Goal: Task Accomplishment & Management: Manage account settings

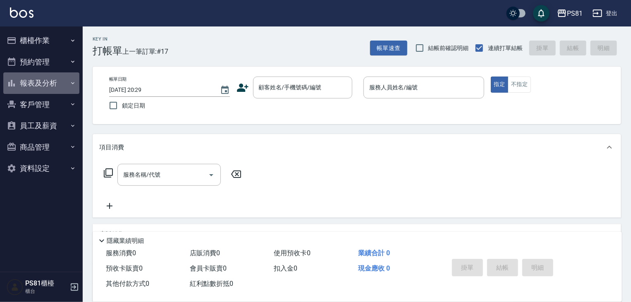
click at [63, 90] on button "報表及分析" at bounding box center [41, 83] width 76 height 22
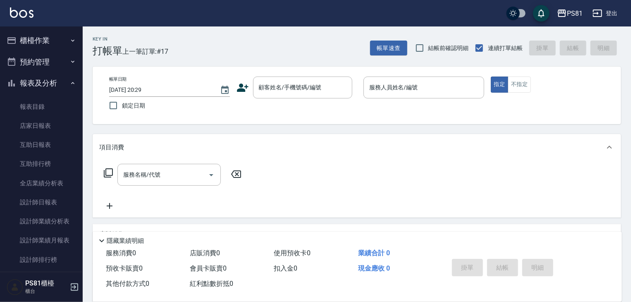
click at [60, 42] on button "櫃檯作業" at bounding box center [41, 41] width 76 height 22
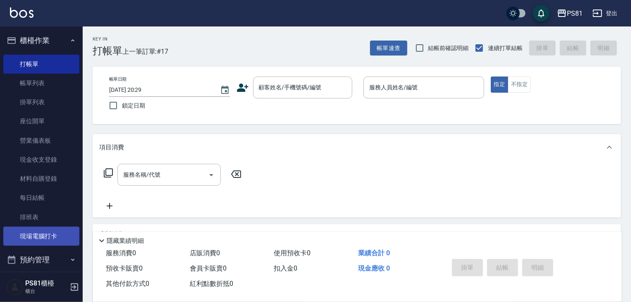
click at [56, 238] on link "現場電腦打卡" at bounding box center [41, 236] width 76 height 19
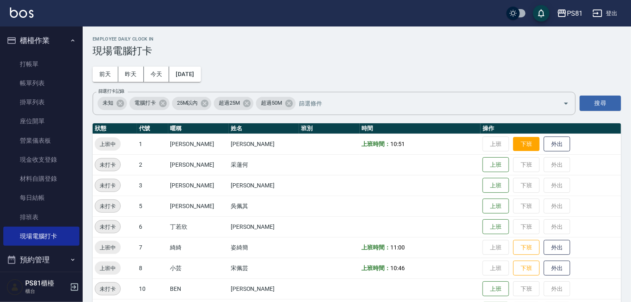
click at [516, 149] on button "下班" at bounding box center [526, 144] width 26 height 14
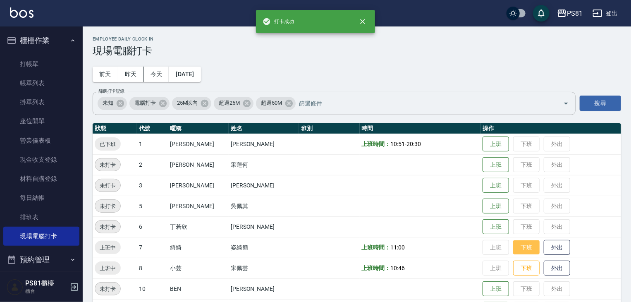
click at [525, 250] on button "下班" at bounding box center [526, 247] width 26 height 14
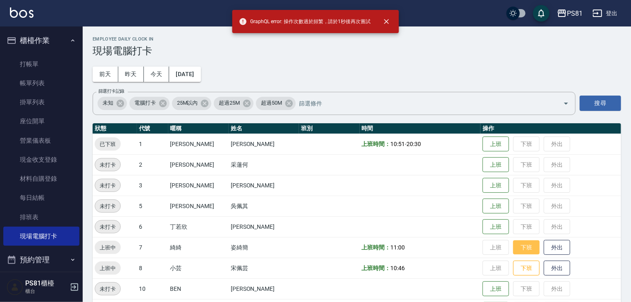
click at [520, 242] on button "下班" at bounding box center [526, 247] width 26 height 14
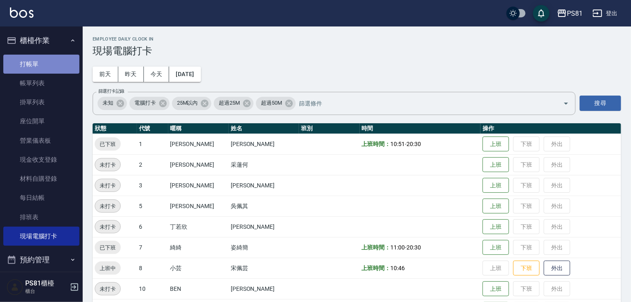
click at [53, 68] on link "打帳單" at bounding box center [41, 64] width 76 height 19
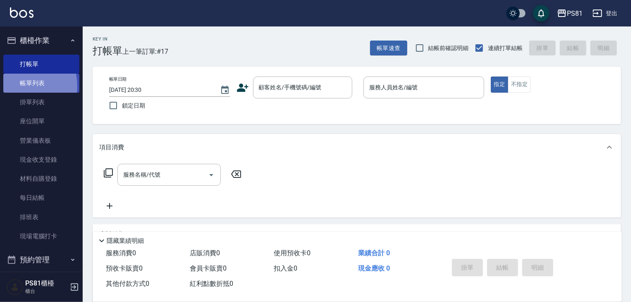
click at [20, 86] on link "帳單列表" at bounding box center [41, 83] width 76 height 19
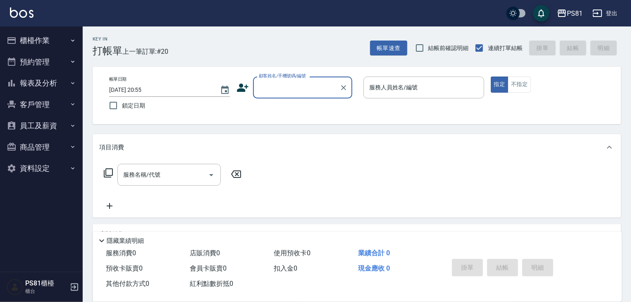
click at [52, 125] on button "員工及薪資" at bounding box center [41, 126] width 76 height 22
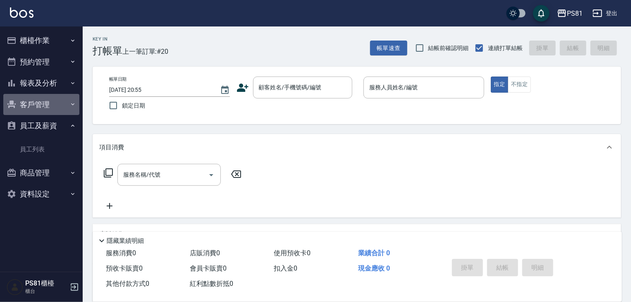
drag, startPoint x: 52, startPoint y: 101, endPoint x: 55, endPoint y: 125, distance: 24.3
click at [52, 101] on button "客戶管理" at bounding box center [41, 105] width 76 height 22
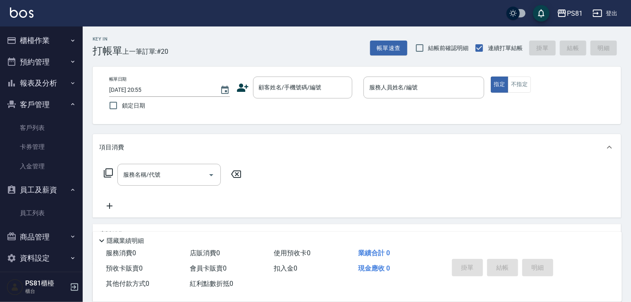
click at [36, 78] on button "報表及分析" at bounding box center [41, 83] width 76 height 22
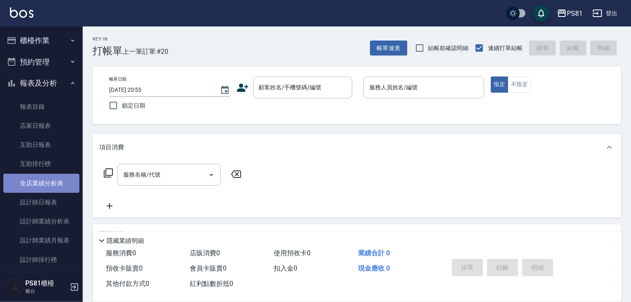
click at [51, 182] on link "全店業績分析表" at bounding box center [41, 183] width 76 height 19
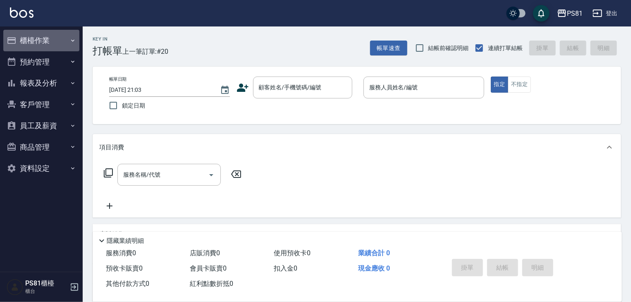
click at [37, 39] on button "櫃檯作業" at bounding box center [41, 41] width 76 height 22
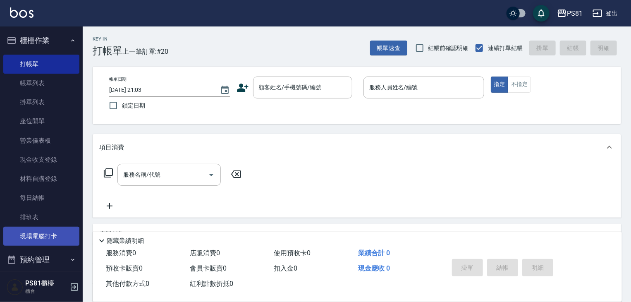
click at [50, 235] on link "現場電腦打卡" at bounding box center [41, 236] width 76 height 19
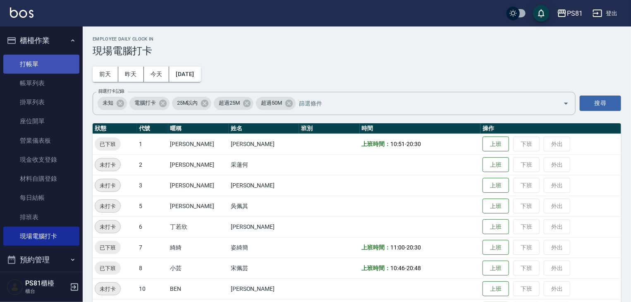
click at [47, 66] on link "打帳單" at bounding box center [41, 64] width 76 height 19
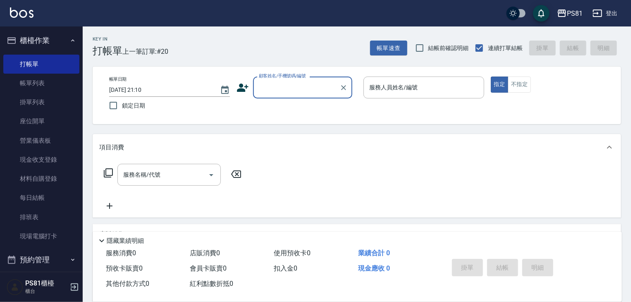
click at [240, 91] on icon at bounding box center [243, 88] width 12 height 8
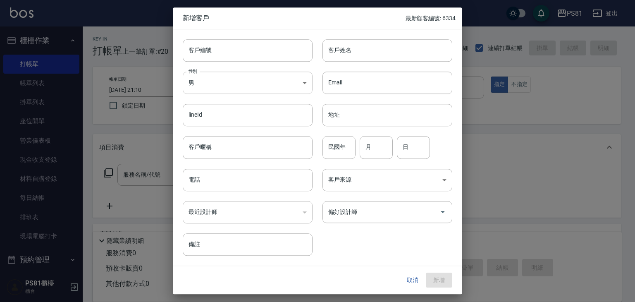
click at [247, 83] on body "PS81 登出 櫃檯作業 打帳單 帳單列表 掛單列表 座位開單 營業儀表板 現金收支登錄 材料自購登錄 每日結帳 排班表 現場電腦打卡 預約管理 預約管理 單…" at bounding box center [317, 201] width 635 height 402
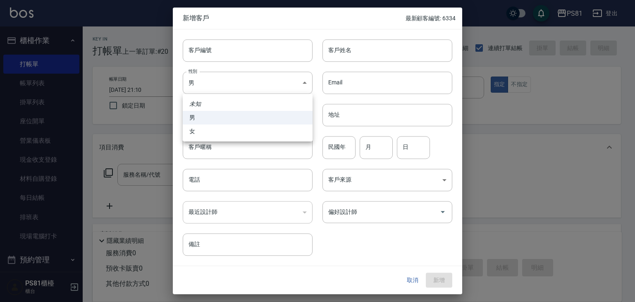
click at [220, 134] on li "女" at bounding box center [248, 132] width 130 height 14
type input "FEMALE"
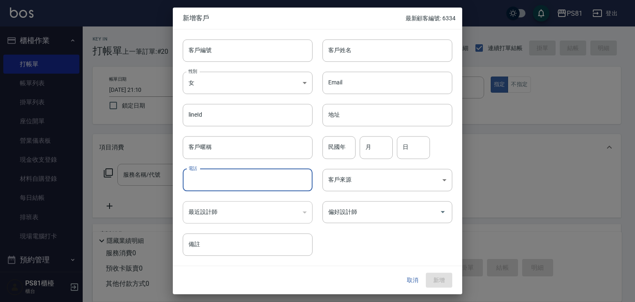
click at [245, 175] on input "電話" at bounding box center [248, 180] width 130 height 22
type input "0929619758"
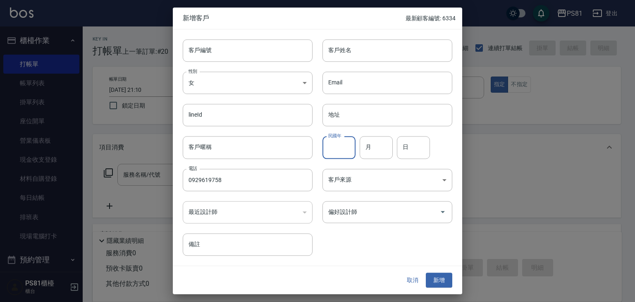
click at [345, 151] on input "民國年" at bounding box center [339, 148] width 33 height 22
type input "115"
type input "10"
click at [348, 151] on input "115" at bounding box center [339, 148] width 33 height 22
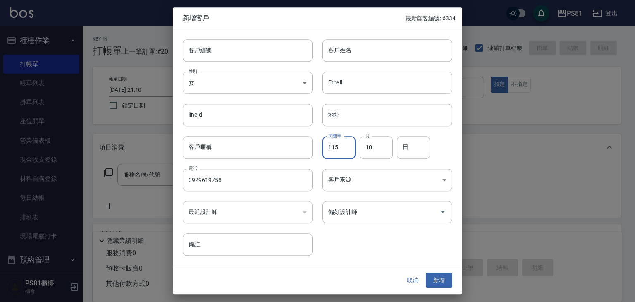
click at [348, 151] on input "115" at bounding box center [339, 148] width 33 height 22
type input "114"
click at [415, 149] on input "日" at bounding box center [413, 148] width 33 height 22
type input "08"
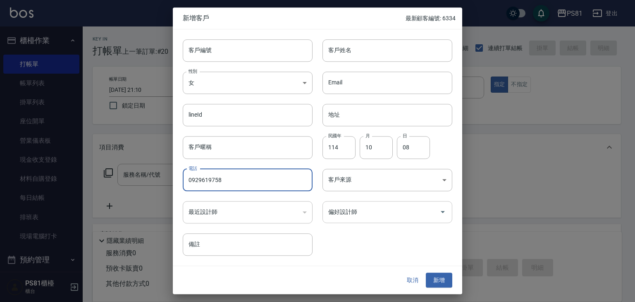
click at [339, 205] on input "偏好設計師" at bounding box center [381, 212] width 110 height 14
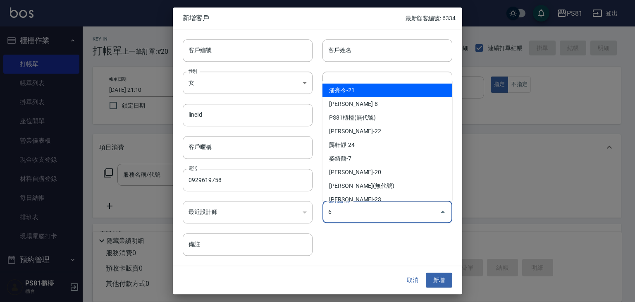
type input "[PERSON_NAME]"
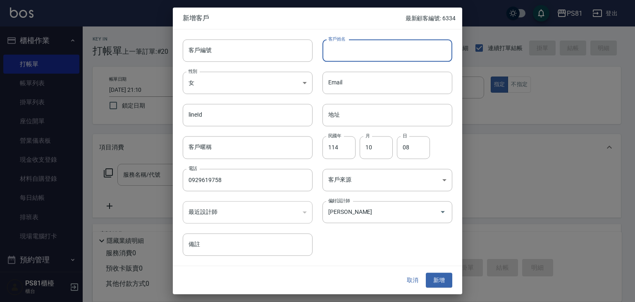
click at [341, 56] on input "客戶姓名" at bounding box center [388, 50] width 130 height 22
type input "ㄑ"
click at [368, 50] on input "邱美綺" at bounding box center [388, 50] width 130 height 22
drag, startPoint x: 368, startPoint y: 50, endPoint x: 432, endPoint y: 194, distance: 157.4
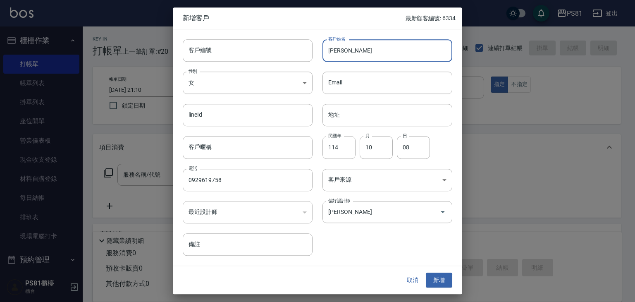
click at [367, 51] on input "邱美綺" at bounding box center [388, 50] width 130 height 22
type input "邱美綺"
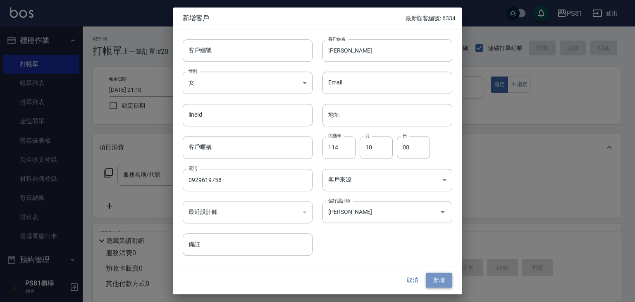
click at [446, 275] on button "新增" at bounding box center [439, 280] width 26 height 15
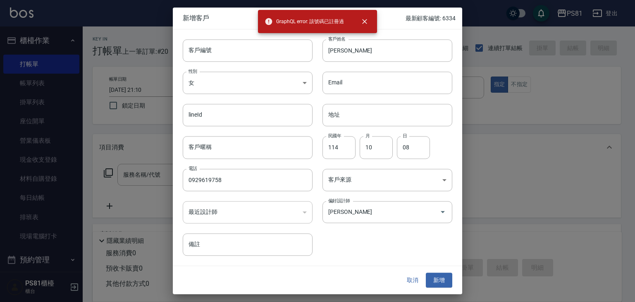
click at [261, 165] on div "電話 0929619758 電話" at bounding box center [243, 175] width 140 height 32
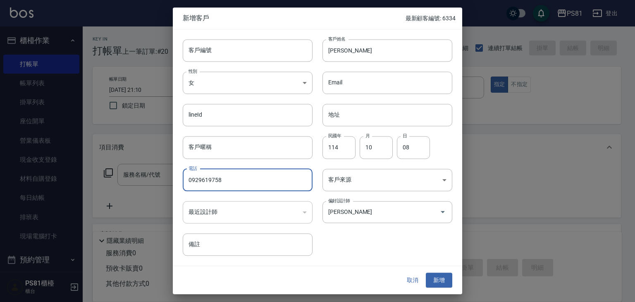
click at [260, 175] on input "0929619758" at bounding box center [248, 180] width 130 height 22
type input "09296197585"
drag, startPoint x: 442, startPoint y: 283, endPoint x: 425, endPoint y: 242, distance: 45.1
click at [442, 283] on button "新增" at bounding box center [439, 280] width 26 height 15
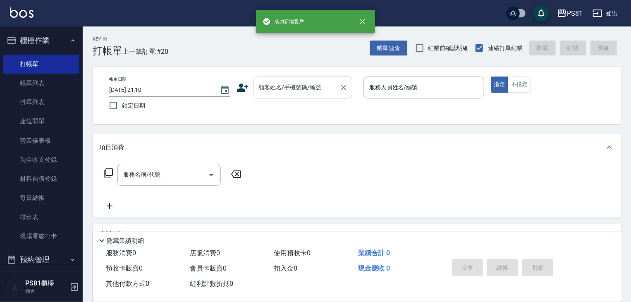
drag, startPoint x: 322, startPoint y: 91, endPoint x: 348, endPoint y: 96, distance: 26.1
click at [321, 91] on input "顧客姓名/手機號碼/編號" at bounding box center [296, 87] width 79 height 14
paste input "邱美綺"
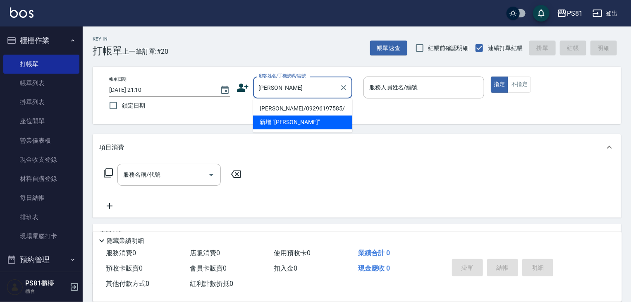
click at [276, 106] on li "邱美綺/09296197585/" at bounding box center [302, 109] width 99 height 14
type input "邱美綺/09296197585/"
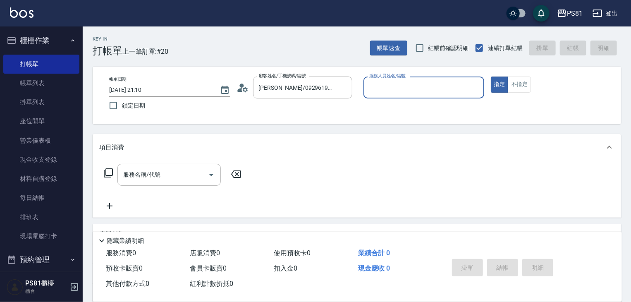
type input "丁若欣-6"
click at [491, 77] on button "指定" at bounding box center [500, 85] width 18 height 16
type button "true"
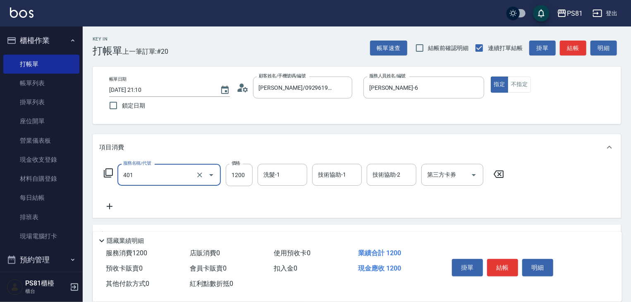
type input "基本染髮(401)"
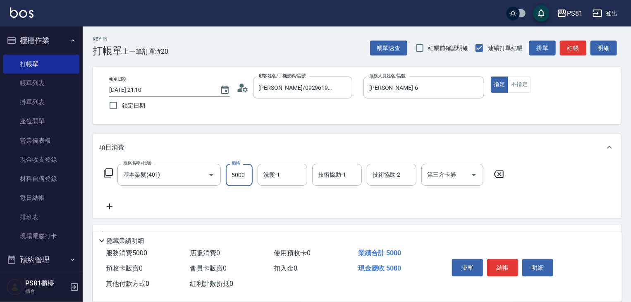
type input "5000"
type input "妮可-25"
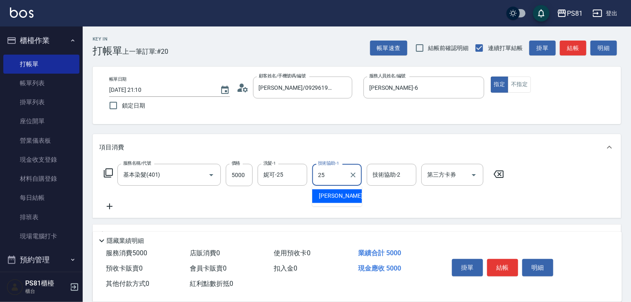
type input "妮可-25"
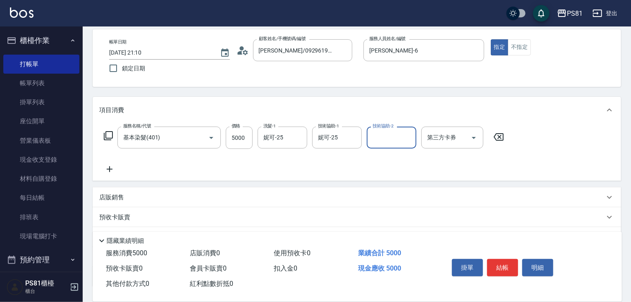
scroll to position [101, 0]
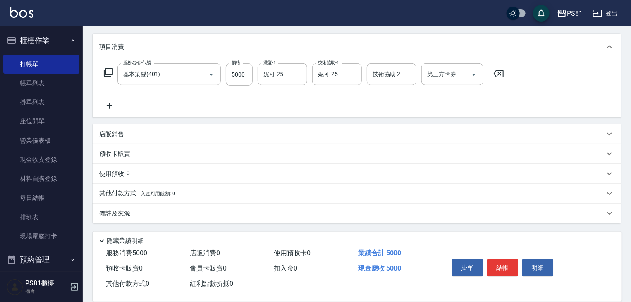
drag, startPoint x: 174, startPoint y: 192, endPoint x: 167, endPoint y: 186, distance: 8.8
click at [174, 191] on span "入金可用餘額: 0" at bounding box center [158, 194] width 35 height 6
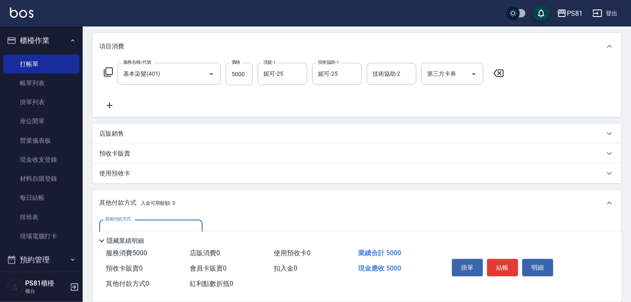
scroll to position [0, 0]
click at [149, 223] on div "其他付款方式" at bounding box center [150, 231] width 103 height 22
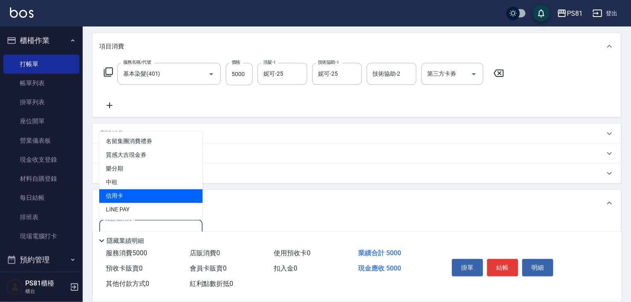
click at [143, 196] on span "信用卡" at bounding box center [150, 196] width 103 height 14
type input "信用卡"
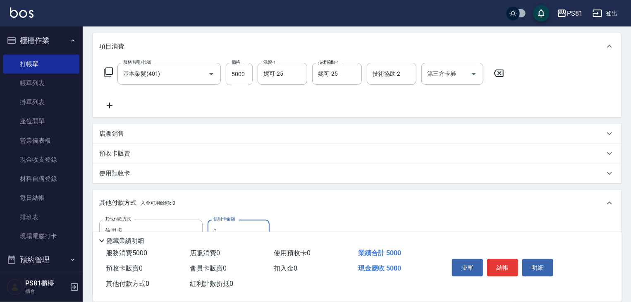
click at [238, 217] on div "其他付款方式 信用卡 其他付款方式 信用卡金額 0 信用卡金額 入金剩餘： 0元 0 ​ 整筆扣入金 0元 異動入金" at bounding box center [357, 255] width 529 height 78
click at [240, 224] on input "0" at bounding box center [239, 231] width 62 height 22
drag, startPoint x: 240, startPoint y: 224, endPoint x: 235, endPoint y: 222, distance: 5.4
click at [236, 223] on input "0" at bounding box center [239, 231] width 62 height 22
click at [235, 222] on input "0" at bounding box center [239, 231] width 62 height 22
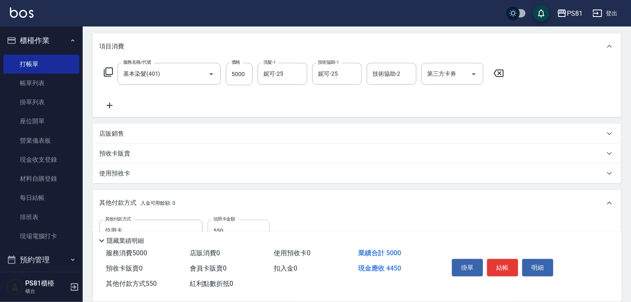
click at [261, 232] on div "隱藏業績明細" at bounding box center [358, 239] width 530 height 14
click at [263, 227] on input "550" at bounding box center [239, 231] width 62 height 22
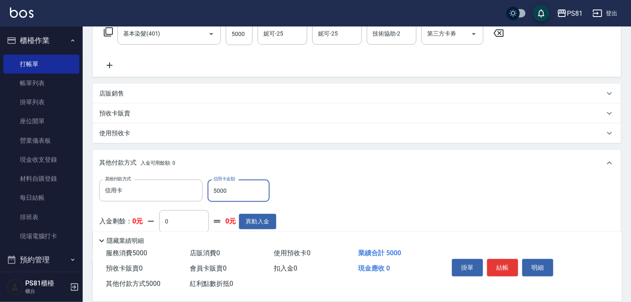
scroll to position [199, 0]
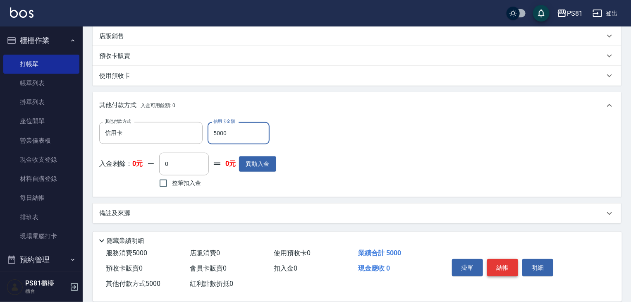
type input "5000"
click at [511, 264] on button "結帳" at bounding box center [502, 267] width 31 height 17
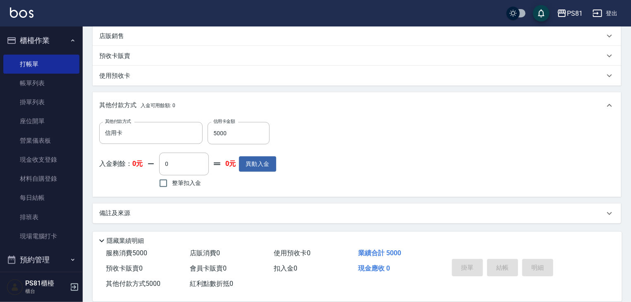
type input "2025/10/08 21:11"
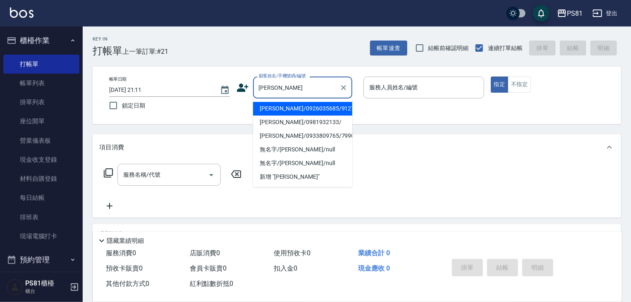
click at [297, 120] on li "薛雅婷/0981932133/" at bounding box center [302, 122] width 99 height 14
type input "薛雅婷/0981932133/"
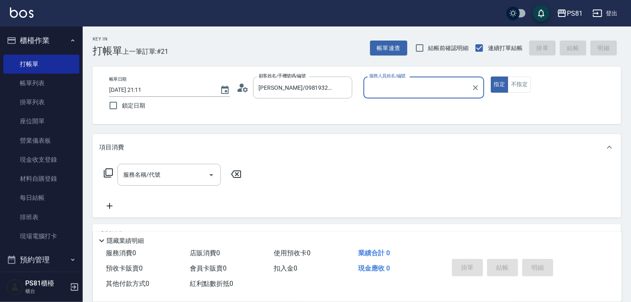
type input "丁若欣-6"
click at [491, 77] on button "指定" at bounding box center [500, 85] width 18 height 16
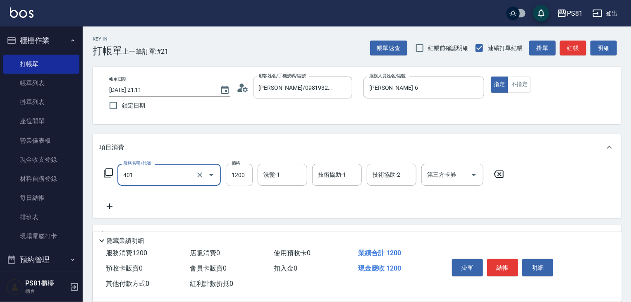
type input "基本染髮(401)"
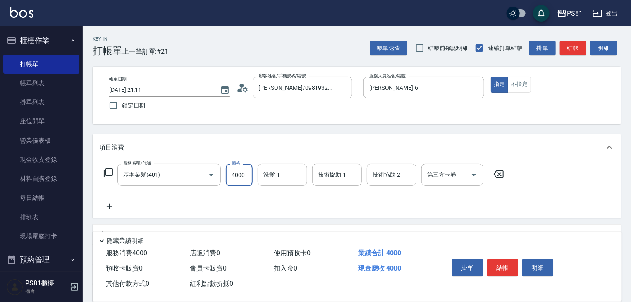
type input "4000"
type input "涵文-22"
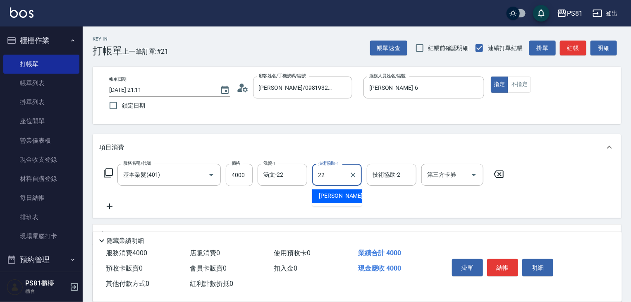
type input "涵文-22"
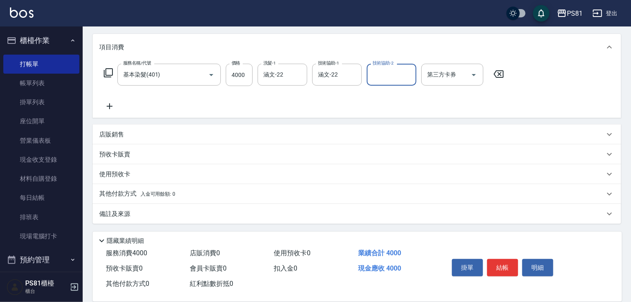
scroll to position [101, 0]
click at [109, 106] on icon at bounding box center [110, 106] width 6 height 6
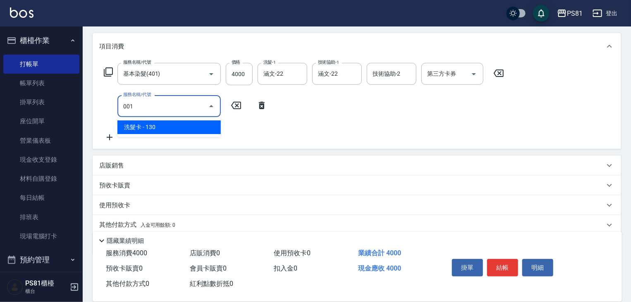
type input "洗髮卡(001)"
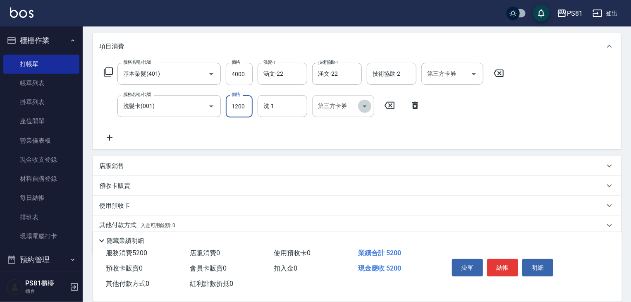
click at [370, 108] on button "Open" at bounding box center [364, 106] width 13 height 13
type input "1200"
click at [388, 102] on icon at bounding box center [390, 105] width 10 height 7
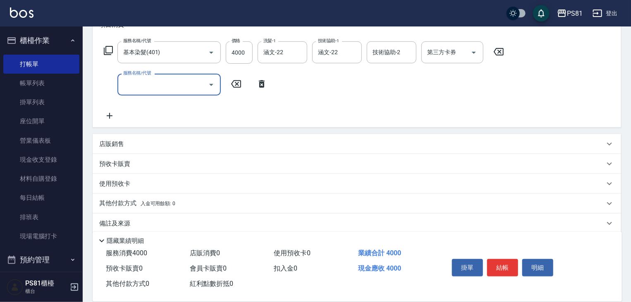
scroll to position [132, 0]
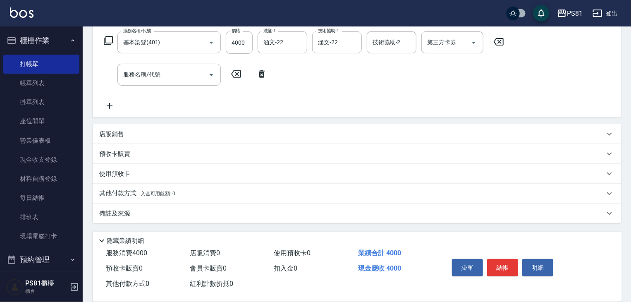
click at [173, 190] on p "其他付款方式 入金可用餘額: 0" at bounding box center [137, 193] width 76 height 9
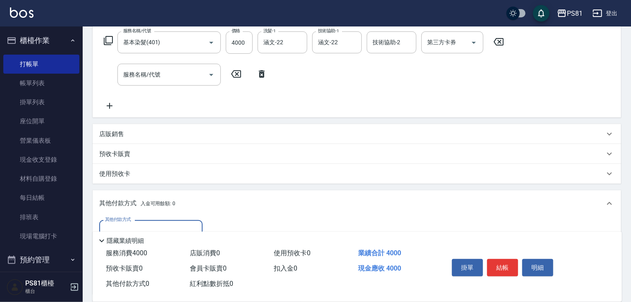
scroll to position [0, 0]
click at [137, 228] on input "其他付款方式" at bounding box center [151, 231] width 96 height 14
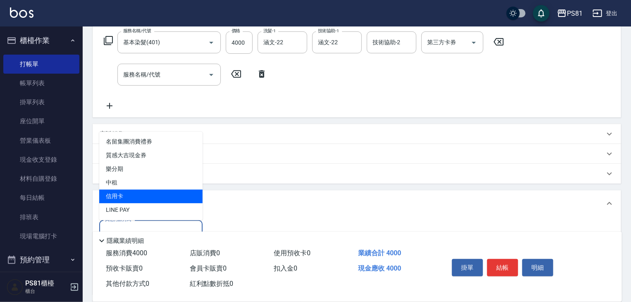
drag, startPoint x: 142, startPoint y: 187, endPoint x: 146, endPoint y: 194, distance: 8.5
click at [146, 194] on ul "名留集團消費禮券 質感大吉現金券 樂分期 中租 信用卡 LINE PAY" at bounding box center [150, 176] width 103 height 89
click at [146, 194] on span "信用卡" at bounding box center [150, 196] width 103 height 14
type input "信用卡"
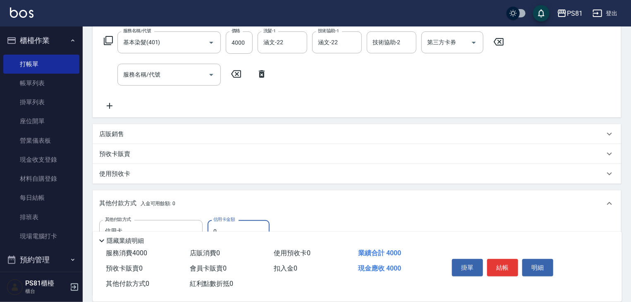
click at [240, 223] on input "0" at bounding box center [239, 231] width 62 height 22
type input "4000"
click at [513, 269] on button "結帳" at bounding box center [502, 267] width 31 height 17
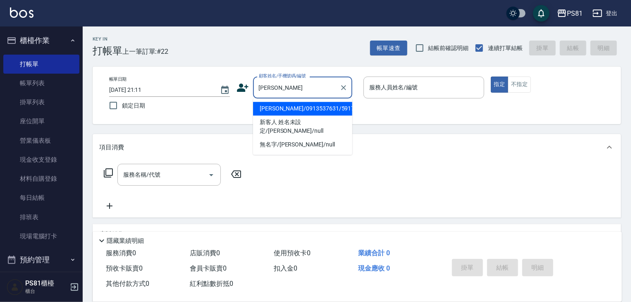
click at [293, 110] on li "俞靜/0913537631/5917" at bounding box center [302, 109] width 99 height 14
type input "俞靜/0913537631/5917"
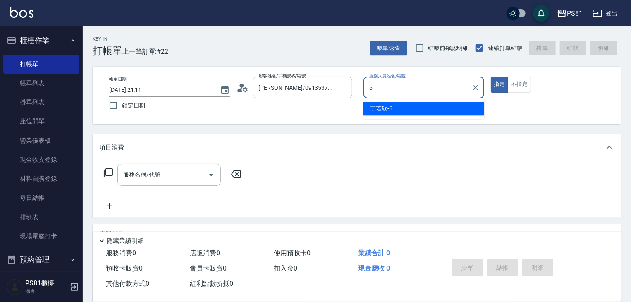
type input "丁若欣-6"
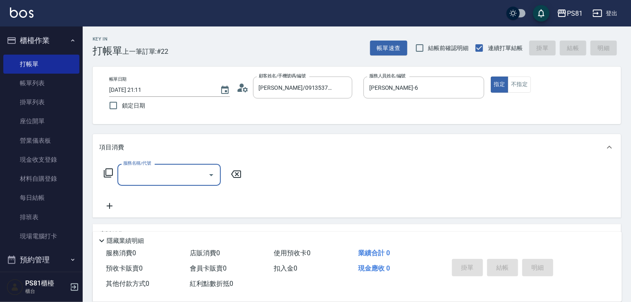
scroll to position [100, 0]
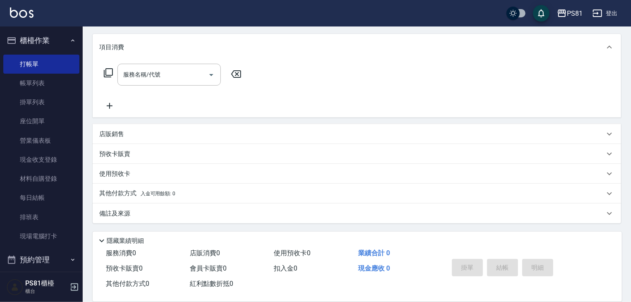
drag, startPoint x: 165, startPoint y: 121, endPoint x: 167, endPoint y: 126, distance: 5.1
click at [165, 121] on div "項目消費 服務名稱/代號 服務名稱/代號 店販銷售 服務人員姓名/編號 服務人員姓名/編號 商品代號/名稱 商品代號/名稱 預收卡販賣 卡券名稱/代號 卡券名…" at bounding box center [357, 128] width 529 height 189
click at [168, 129] on div "店販銷售" at bounding box center [357, 134] width 529 height 20
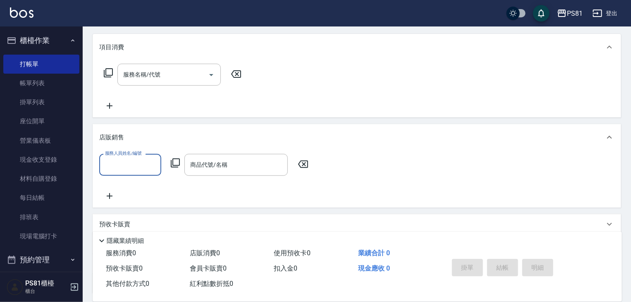
scroll to position [0, 0]
type input "丁若欣-6"
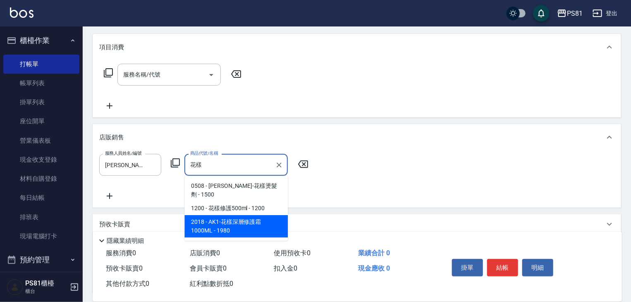
click at [248, 215] on span "2018 - AK1-花樣深層修護霜1000ML - 1980" at bounding box center [236, 226] width 103 height 22
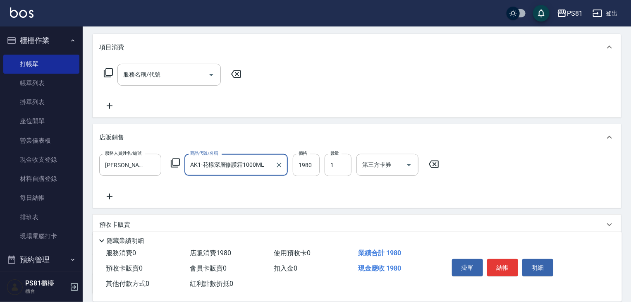
type input "AK1-花樣深層修護霜1000ML"
type input "2000"
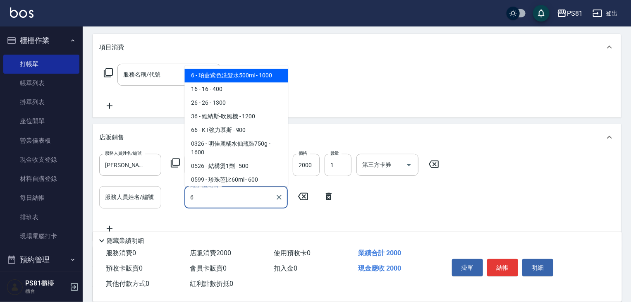
type input "6"
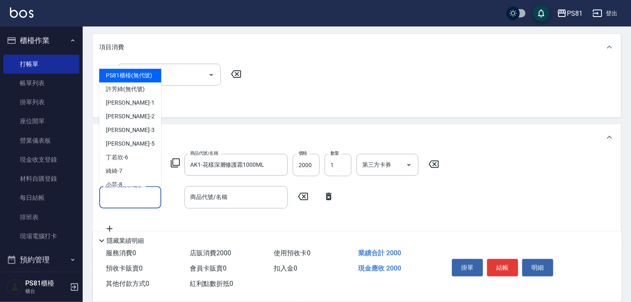
click at [109, 193] on input "服務人員姓名/編號" at bounding box center [130, 197] width 55 height 14
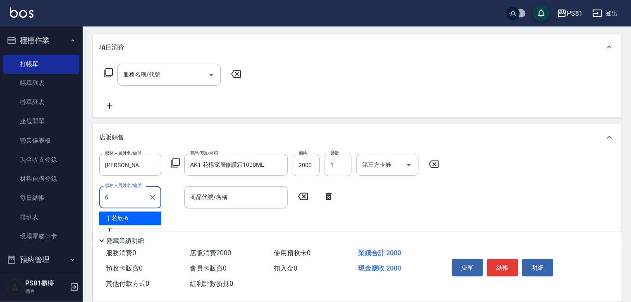
type input "丁若欣-6"
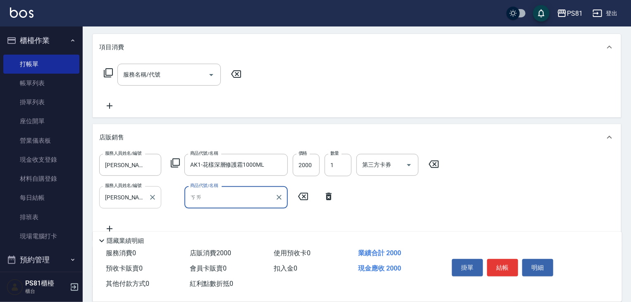
type input "凱"
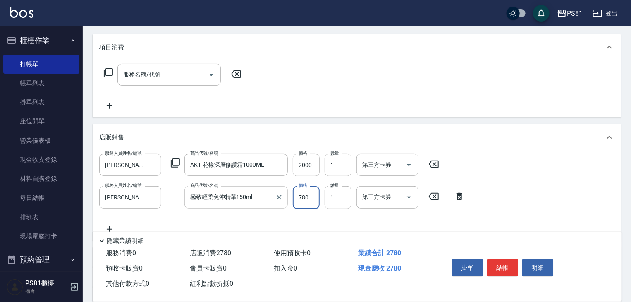
click at [247, 195] on input "極致輕柔免沖精華150ml" at bounding box center [230, 197] width 84 height 14
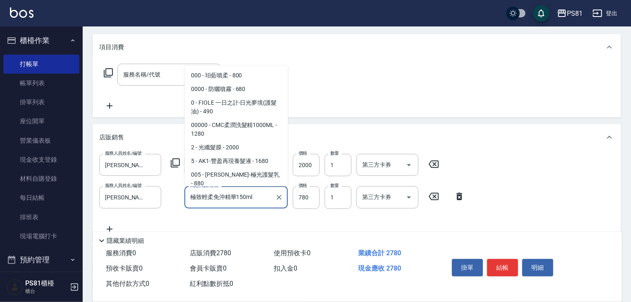
click at [247, 195] on input "極致輕柔免沖精華150ml" at bounding box center [230, 197] width 84 height 14
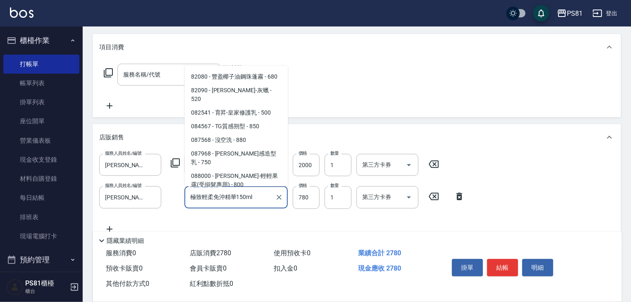
click at [244, 195] on input "極致輕柔免沖精華150ml" at bounding box center [230, 197] width 84 height 14
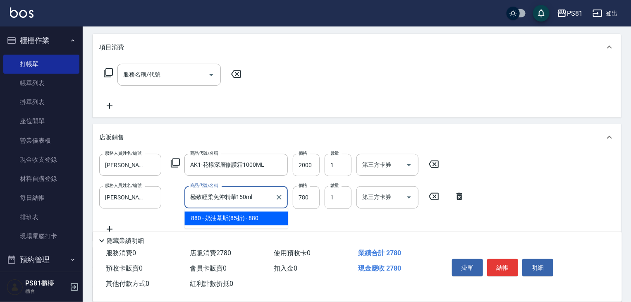
click at [223, 216] on div "服務人員姓名/編號 丁若欣-6 服務人員姓名/編號 商品代號/名稱 AK1-花樣深層修護霜1000ML 商品代號/名稱 價格 2000 價格 數量 1 數量 …" at bounding box center [357, 194] width 516 height 80
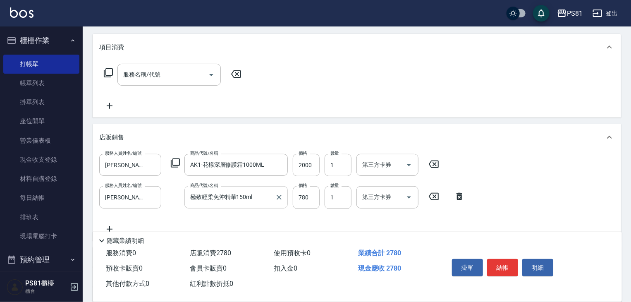
click at [234, 201] on input "極致輕柔免沖精華150ml" at bounding box center [230, 197] width 84 height 14
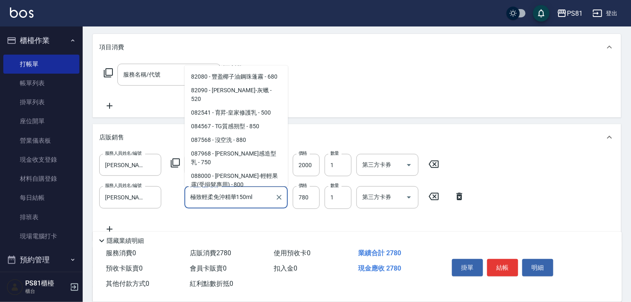
click at [234, 201] on input "極致輕柔免沖精華150ml" at bounding box center [230, 197] width 84 height 14
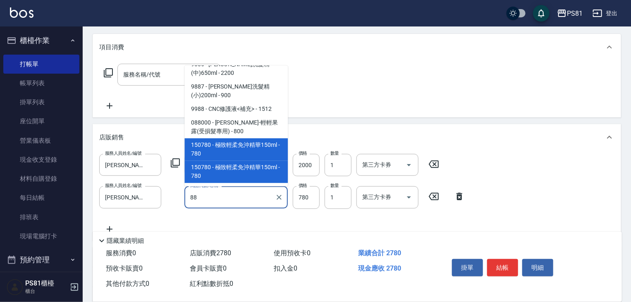
scroll to position [3, 0]
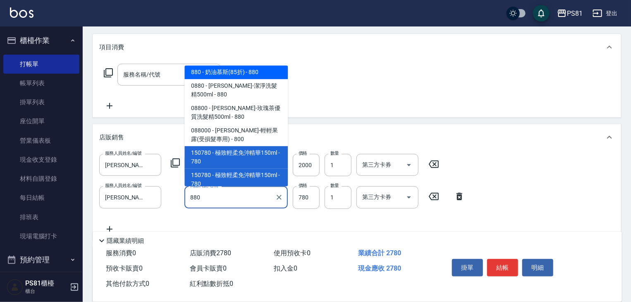
click at [249, 70] on span "880 - 奶油慕斯(85折) - 880" at bounding box center [236, 72] width 103 height 14
type input "奶油慕斯(85折)"
type input "880"
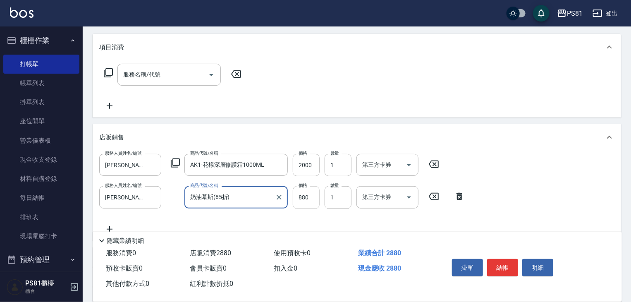
type input "奶油慕斯(85折)"
click at [309, 201] on input "880" at bounding box center [306, 197] width 27 height 22
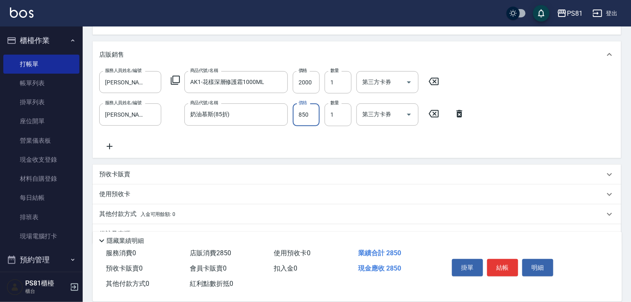
type input "850"
click at [109, 146] on icon at bounding box center [110, 147] width 6 height 6
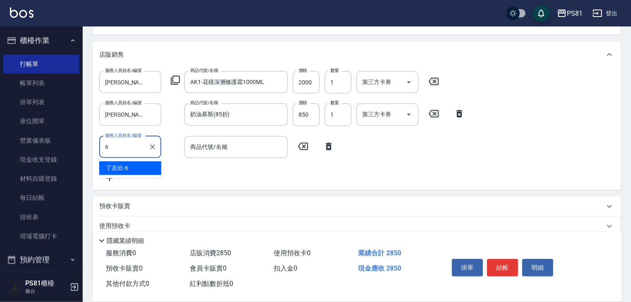
type input "丁若欣-6"
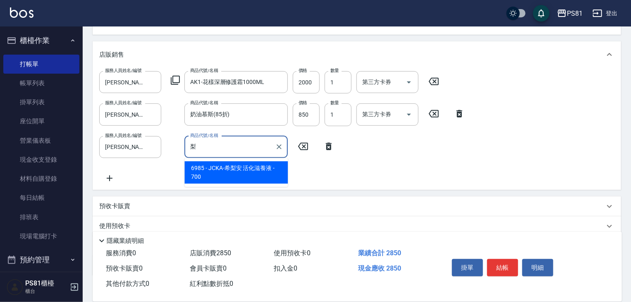
click at [252, 176] on span "6985 - JCKA-希梨安 活化滋養液 - 700" at bounding box center [236, 172] width 103 height 22
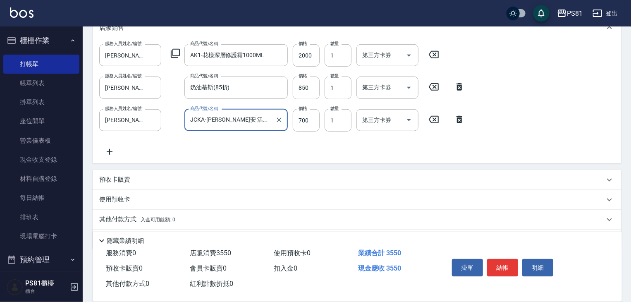
scroll to position [224, 0]
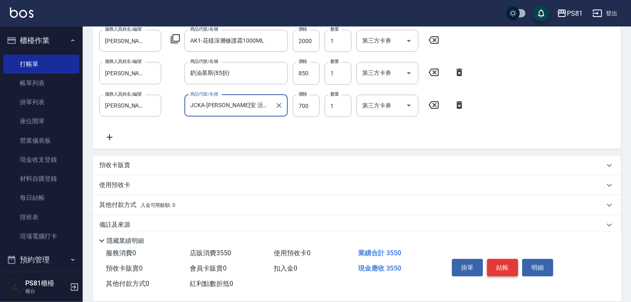
type input "JCKA-希梨安 活化滋養液"
click at [498, 261] on button "結帳" at bounding box center [502, 267] width 31 height 17
type input "2025/10/08 21:12"
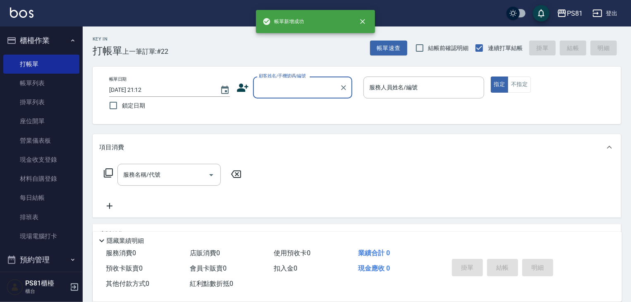
scroll to position [0, 0]
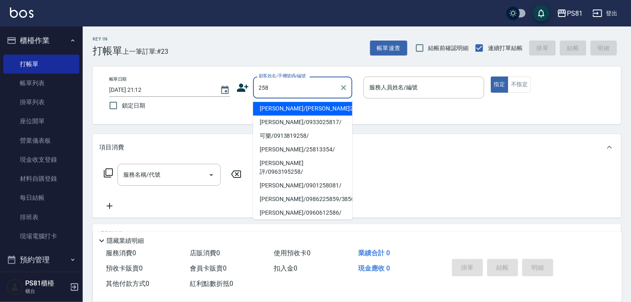
click at [298, 110] on li "林丁蔚/林丁蔚258/258" at bounding box center [302, 109] width 99 height 14
type input "林丁蔚/林丁蔚258/258"
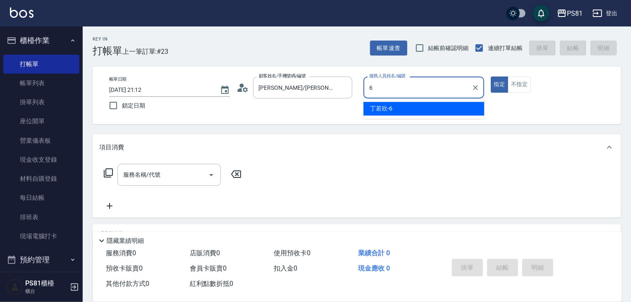
type input "丁若欣-6"
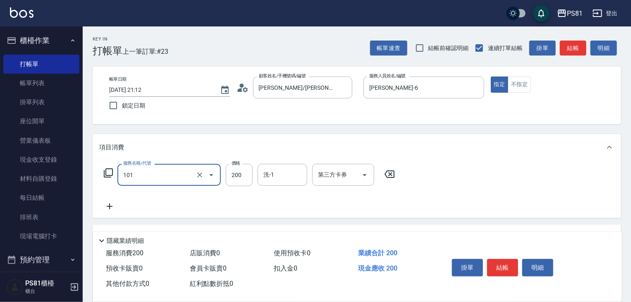
type input "一般洗髮(101)"
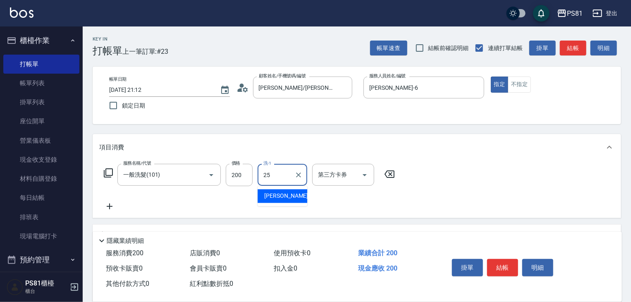
type input "妮可-25"
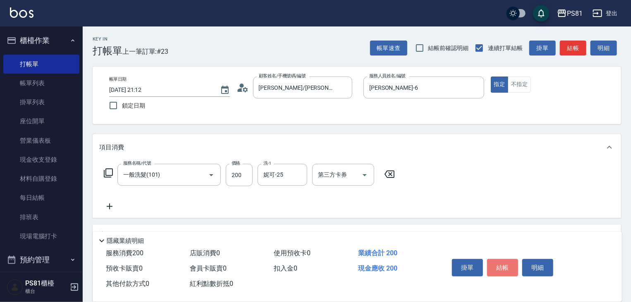
drag, startPoint x: 513, startPoint y: 262, endPoint x: 509, endPoint y: 259, distance: 4.4
click at [510, 262] on button "結帳" at bounding box center [502, 267] width 31 height 17
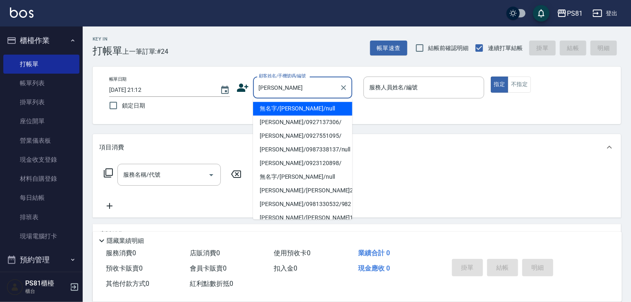
click at [297, 112] on li "無名字/蔡小萍/null" at bounding box center [302, 109] width 99 height 14
type input "無名字/蔡小萍/null"
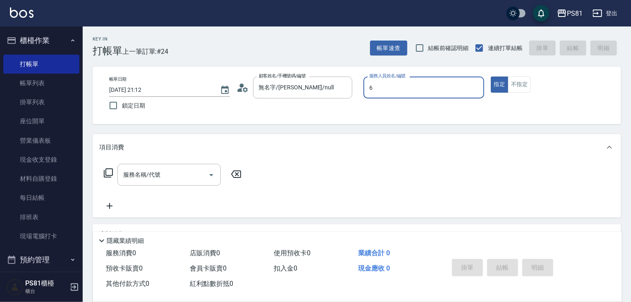
type input "丁若欣-6"
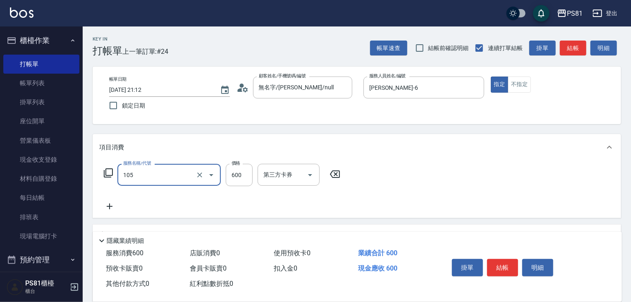
type input "A級洗剪600(105)"
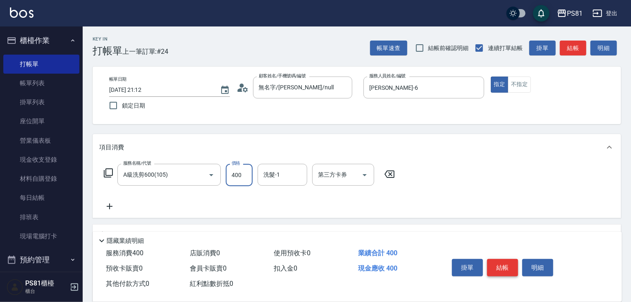
type input "400"
click at [495, 265] on button "結帳" at bounding box center [502, 267] width 31 height 17
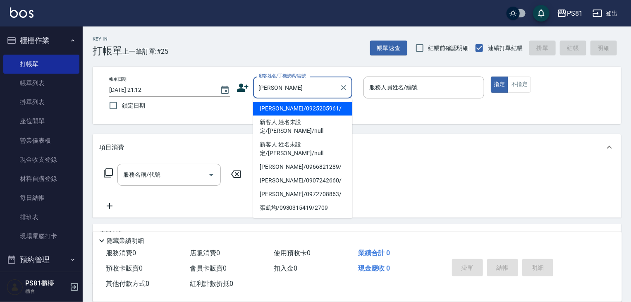
click at [296, 108] on li "張凱維/0925205961/" at bounding box center [302, 109] width 99 height 14
type input "張凱維/0925205961/"
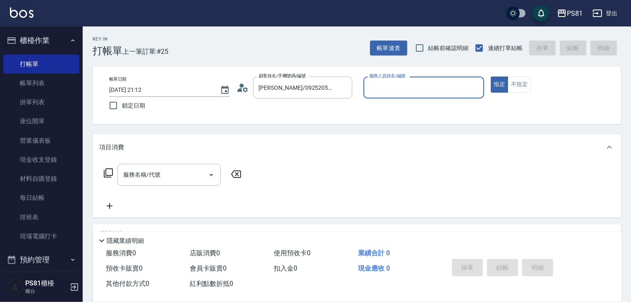
type input "丁若欣-6"
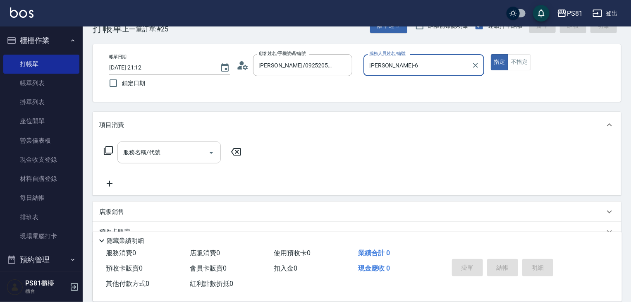
scroll to position [41, 0]
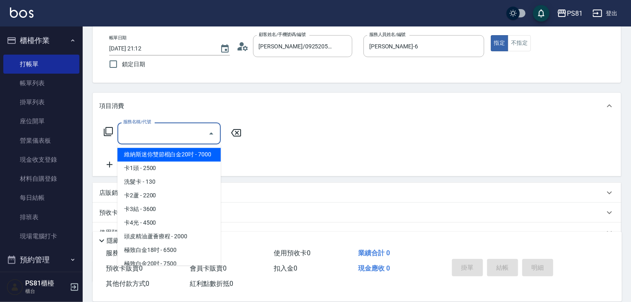
click at [182, 134] on input "服務名稱/代號" at bounding box center [163, 133] width 84 height 14
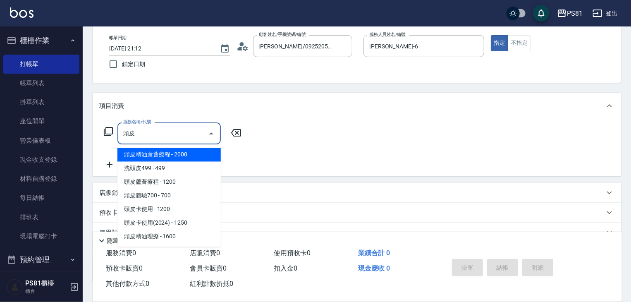
click at [184, 197] on span "頭皮體驗700 - 700" at bounding box center [168, 196] width 103 height 14
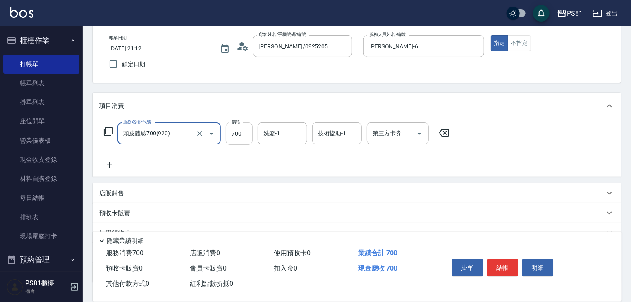
type input "頭皮體驗700(920)"
click at [240, 133] on input "700" at bounding box center [239, 133] width 27 height 22
type input "1380"
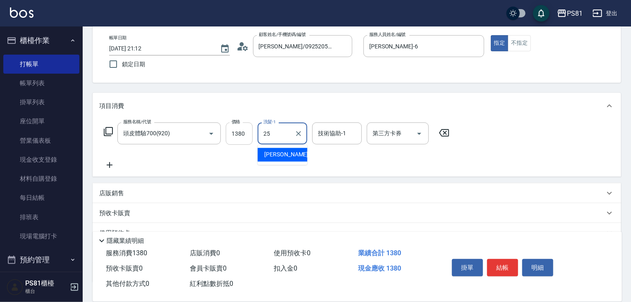
type input "妮可-25"
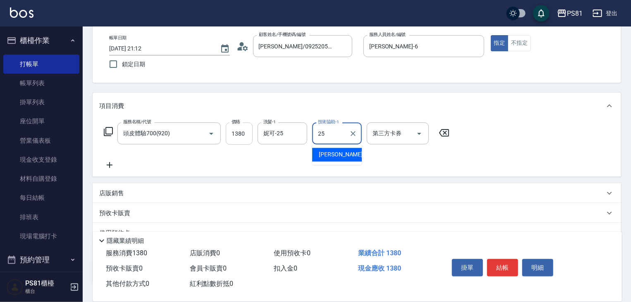
type input "妮可-25"
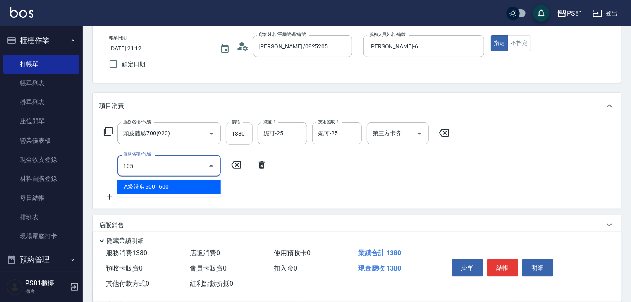
type input "A級洗剪600(105)"
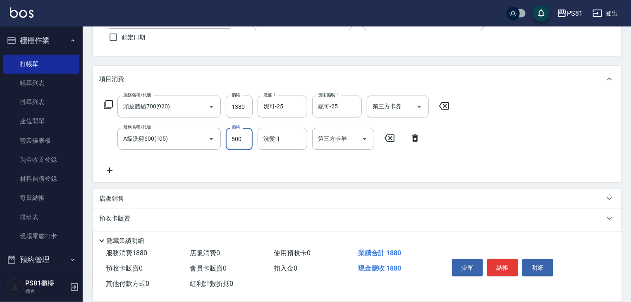
scroll to position [83, 0]
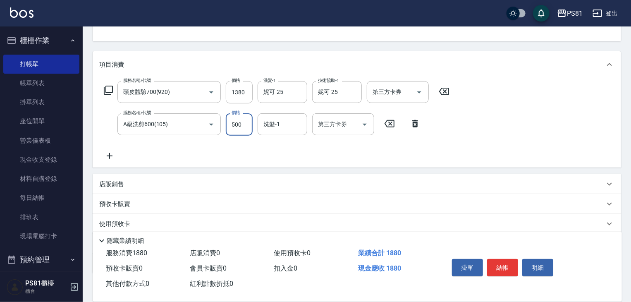
type input "500"
click at [156, 183] on div "店販銷售" at bounding box center [352, 184] width 506 height 9
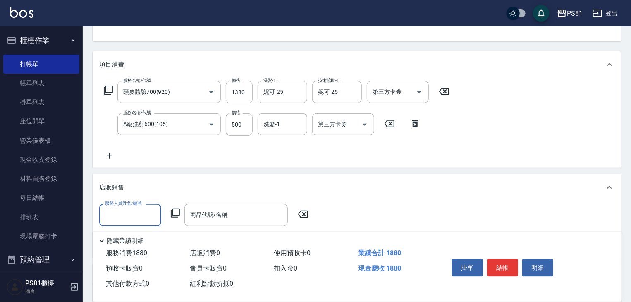
scroll to position [0, 0]
type input "丁若欣-6"
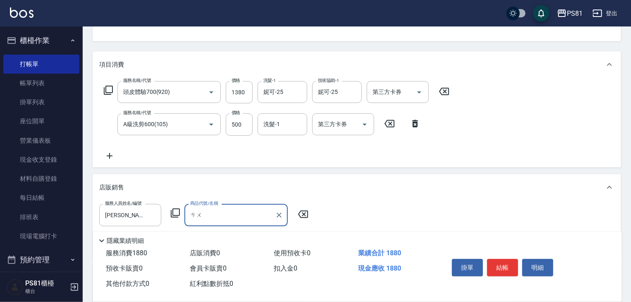
type input "ㄘ"
type input "書"
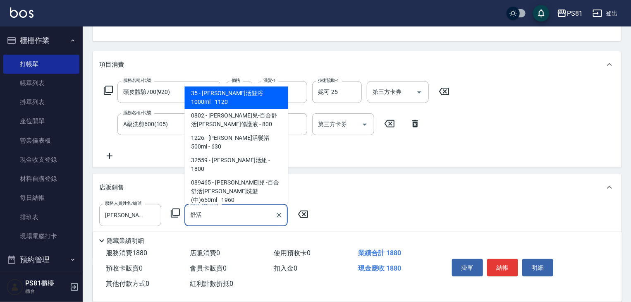
click at [257, 121] on span "0802 - 卡碧兒-百合舒活平衡修護液 - 800" at bounding box center [236, 120] width 103 height 22
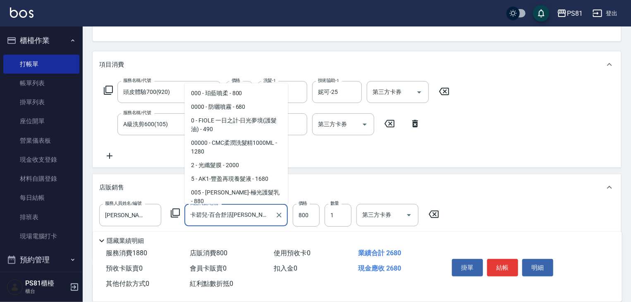
scroll to position [1445, 0]
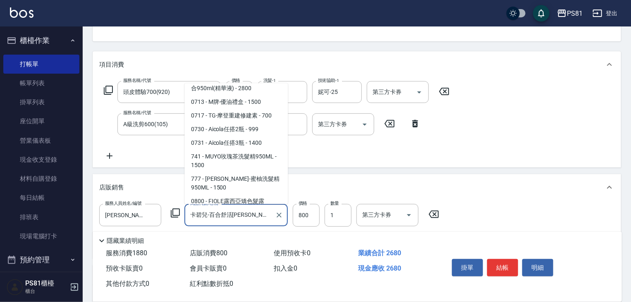
click at [249, 209] on input "卡碧兒-百合舒活平衡修護液" at bounding box center [230, 215] width 84 height 14
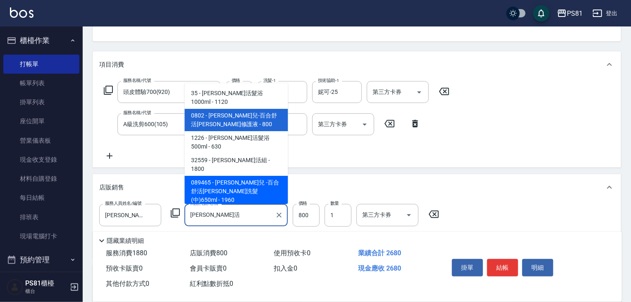
click at [219, 211] on input "舒活舒活" at bounding box center [230, 215] width 84 height 14
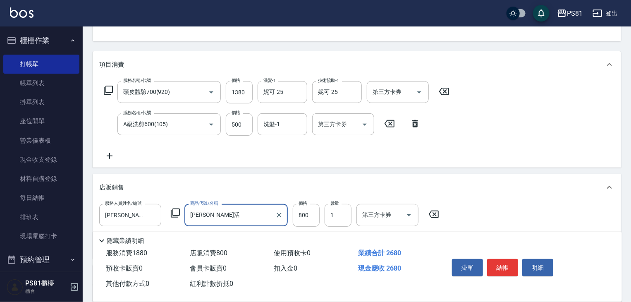
click at [219, 211] on input "舒活舒活" at bounding box center [230, 215] width 84 height 14
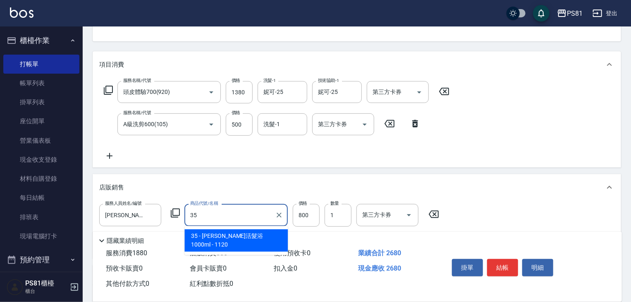
click at [223, 235] on span "35 - 華旭-舒活髮浴1000ml - 1120" at bounding box center [236, 240] width 103 height 22
type input "華旭-舒活髮浴1000ml"
type input "1120"
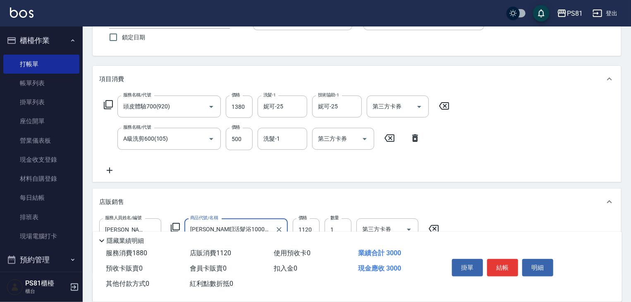
scroll to position [83, 0]
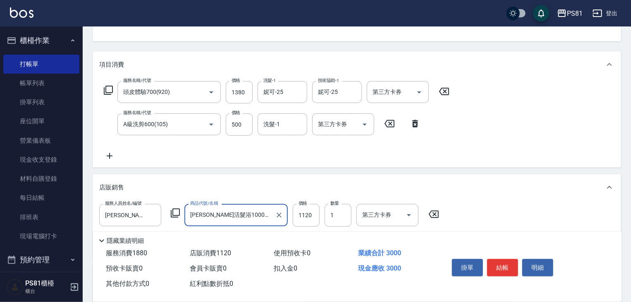
type input "華旭-舒活髮浴1000ml"
drag, startPoint x: 110, startPoint y: 155, endPoint x: 272, endPoint y: 171, distance: 163.4
click at [272, 171] on div "項目消費 服務名稱/代號 頭皮體驗700(920) 服務名稱/代號 價格 1380 價格 洗髮-1 妮可-25 洗髮-1 技術協助-1 妮可-25 技術協助-…" at bounding box center [357, 197] width 529 height 293
click at [243, 98] on input "1380" at bounding box center [239, 92] width 27 height 22
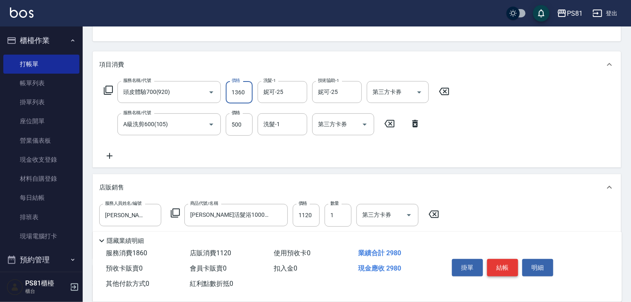
type input "1360"
click at [510, 262] on button "結帳" at bounding box center [502, 267] width 31 height 17
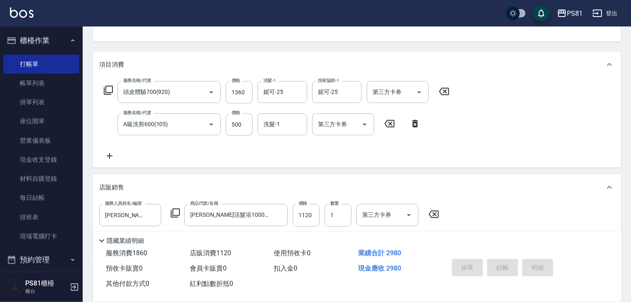
type input "2025/10/08 21:14"
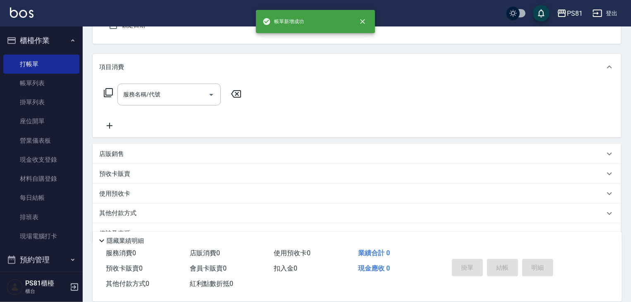
scroll to position [0, 0]
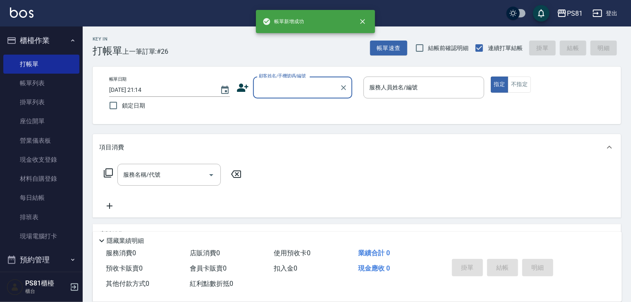
click at [247, 84] on icon at bounding box center [243, 88] width 12 height 12
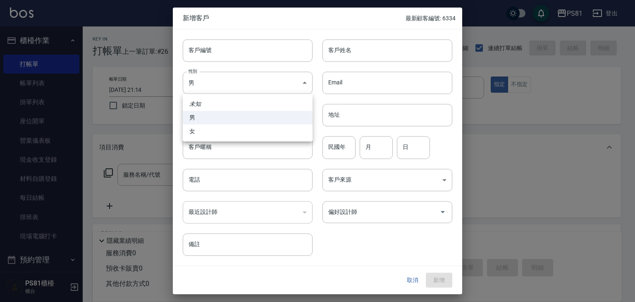
click at [247, 85] on body "PS81 登出 櫃檯作業 打帳單 帳單列表 掛單列表 座位開單 營業儀表板 現金收支登錄 材料自購登錄 每日結帳 排班表 現場電腦打卡 預約管理 預約管理 單…" at bounding box center [317, 201] width 635 height 402
click at [232, 175] on div at bounding box center [317, 151] width 635 height 302
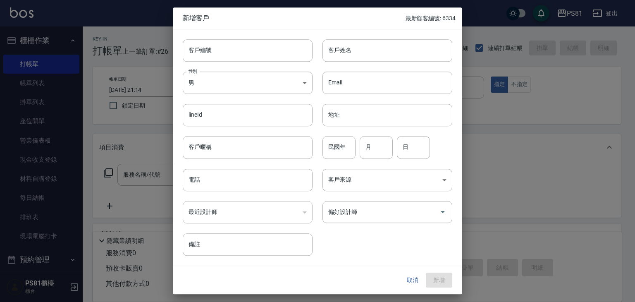
click at [232, 175] on div at bounding box center [317, 151] width 635 height 302
click at [232, 175] on input "電話" at bounding box center [248, 180] width 130 height 22
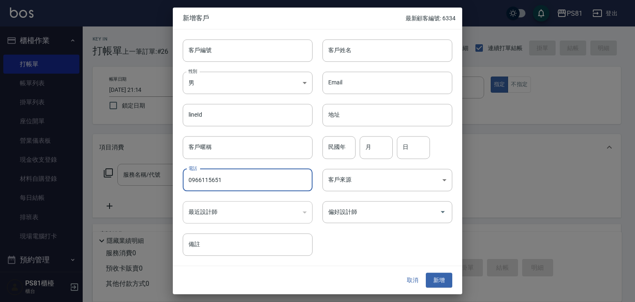
click at [233, 175] on input "0966115651" at bounding box center [248, 180] width 130 height 22
type input "0966115651"
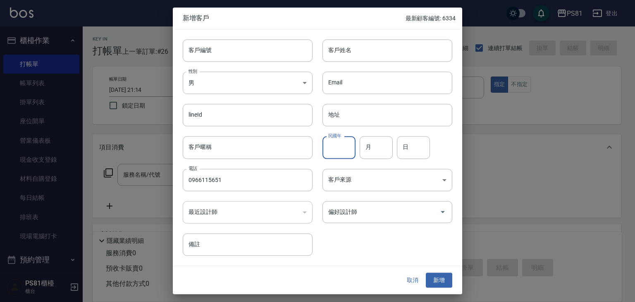
click at [342, 150] on input "民國年" at bounding box center [339, 148] width 33 height 22
type input "90"
type input "08"
type input "22"
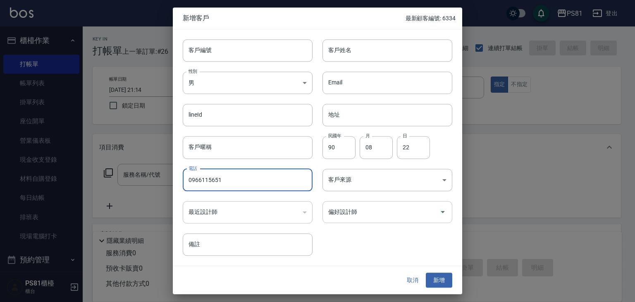
click at [338, 211] on input "偏好設計師" at bounding box center [381, 212] width 110 height 14
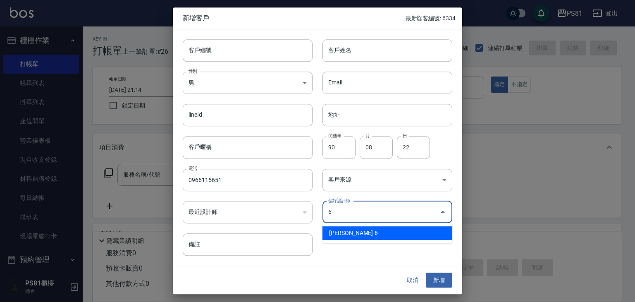
type input "[PERSON_NAME]"
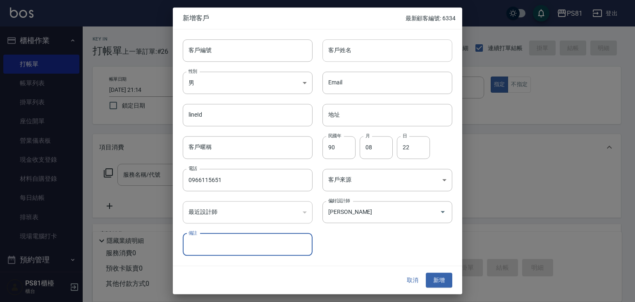
click at [358, 50] on input "客戶姓名" at bounding box center [388, 50] width 130 height 22
type input "ㄑ"
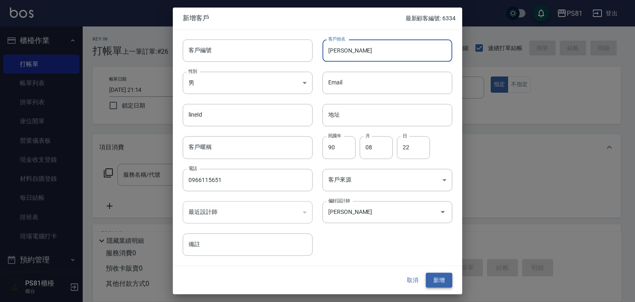
type input "陳展緯"
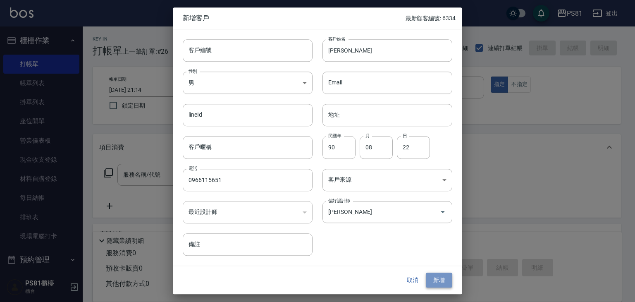
click at [435, 282] on button "新增" at bounding box center [439, 280] width 26 height 15
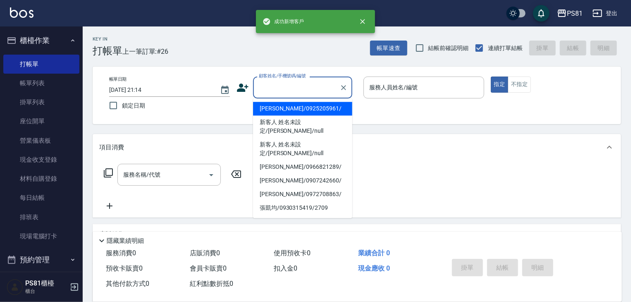
click at [314, 87] on input "顧客姓名/手機號碼/編號" at bounding box center [296, 87] width 79 height 14
paste input "0966115651"
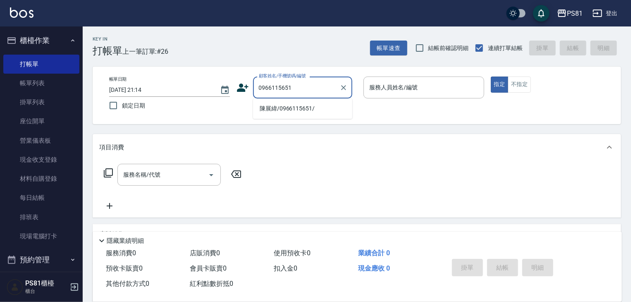
click at [301, 110] on li "陳展緯/0966115651/" at bounding box center [302, 109] width 99 height 14
type input "陳展緯/0966115651/"
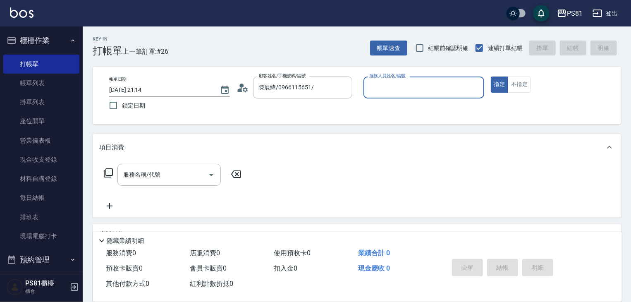
type input "丁若欣-6"
click at [491, 77] on button "指定" at bounding box center [500, 85] width 18 height 16
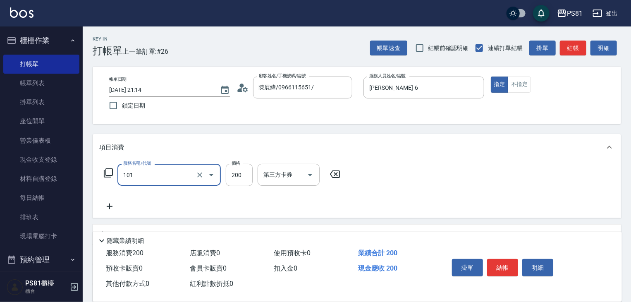
type input "一般洗髮(101)"
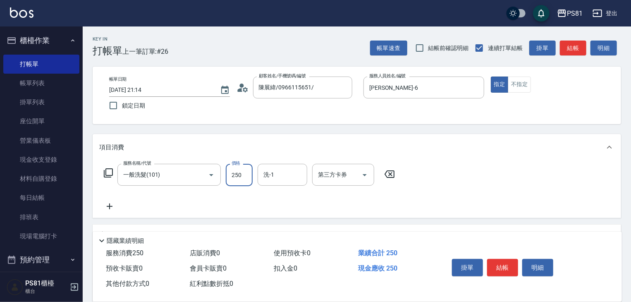
type input "250"
type input "妮可-25"
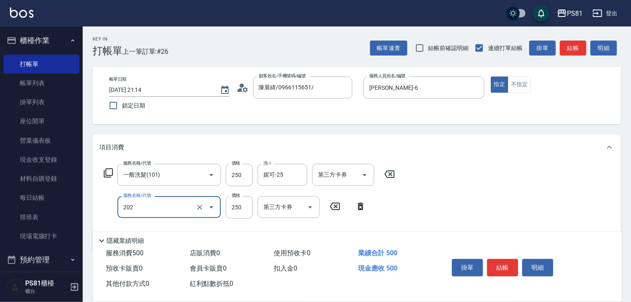
type input "單剪250(202)"
click at [493, 266] on button "結帳" at bounding box center [502, 267] width 31 height 17
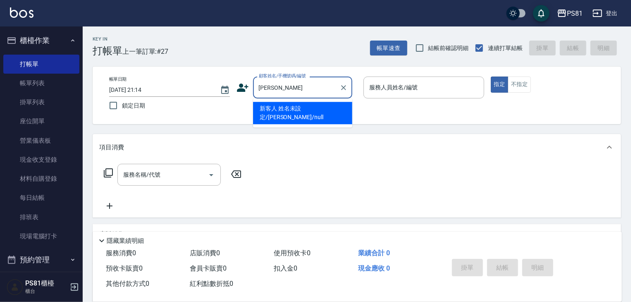
click at [323, 111] on li "新客人 姓名未設定/俞靜靜/null" at bounding box center [302, 113] width 99 height 22
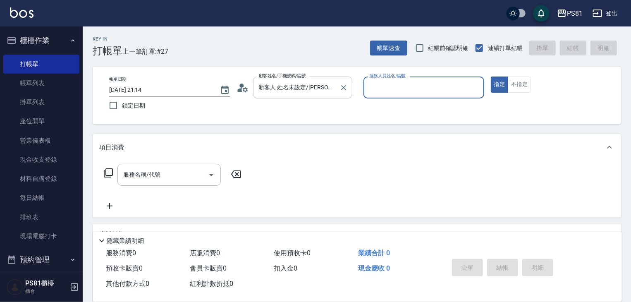
click at [310, 97] on div "新客人 姓名未設定/俞靜靜/null 顧客姓名/手機號碼/編號" at bounding box center [302, 88] width 99 height 22
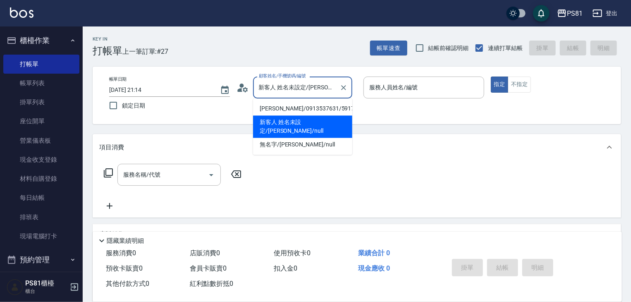
scroll to position [0, 3]
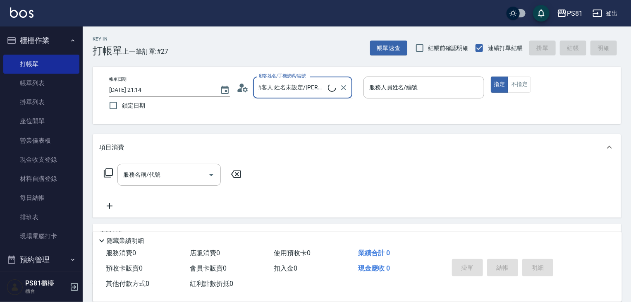
click at [313, 89] on input "新客人 姓名未設定/俞靜靜/null" at bounding box center [292, 87] width 71 height 14
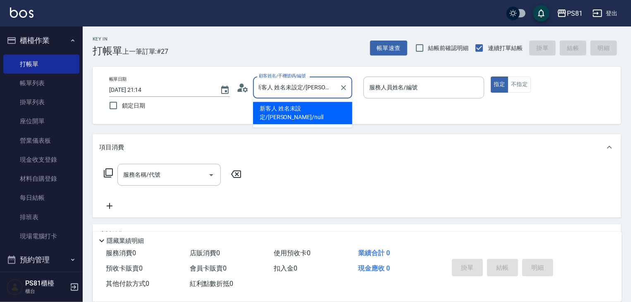
click at [309, 87] on input "新客人 姓名未設定/俞靜靜/null" at bounding box center [296, 87] width 79 height 14
click at [307, 87] on input "新客人 姓名未設定/俞靜靜/null" at bounding box center [296, 87] width 79 height 14
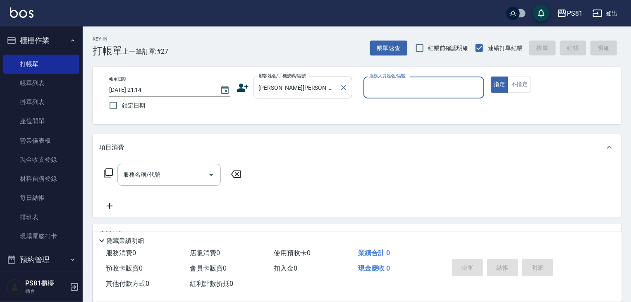
click at [284, 96] on div "俞靜俞靜 顧客姓名/手機號碼/編號" at bounding box center [302, 88] width 99 height 22
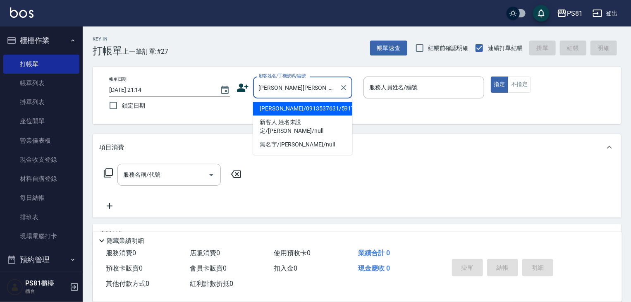
click at [284, 96] on div "俞靜俞靜 顧客姓名/手機號碼/編號" at bounding box center [302, 88] width 99 height 22
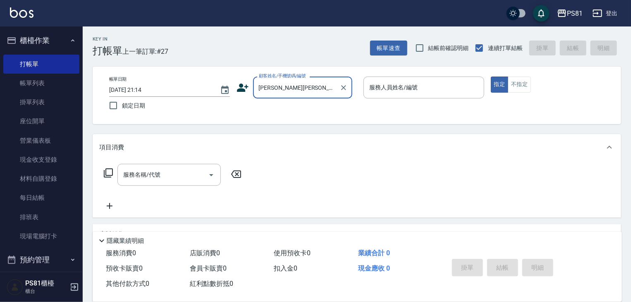
click at [289, 91] on input "俞靜俞靜" at bounding box center [296, 87] width 79 height 14
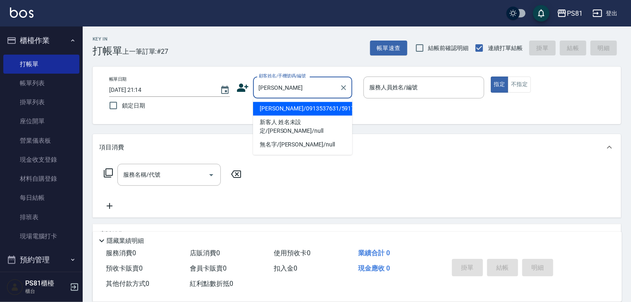
click at [273, 107] on li "俞靜/0913537631/5917" at bounding box center [302, 109] width 99 height 14
type input "俞靜/0913537631/5917"
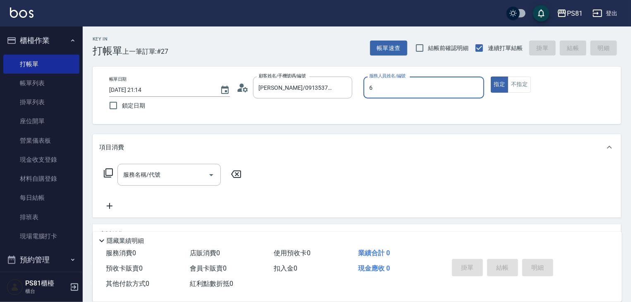
type input "丁若欣-6"
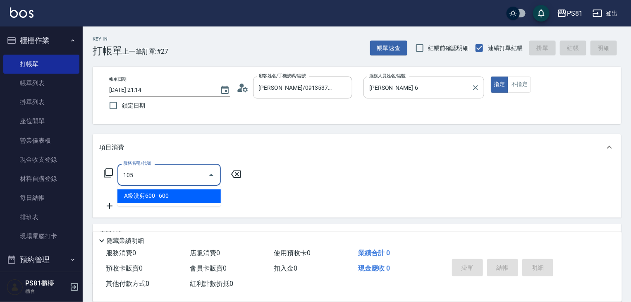
type input "A級洗剪600(105)"
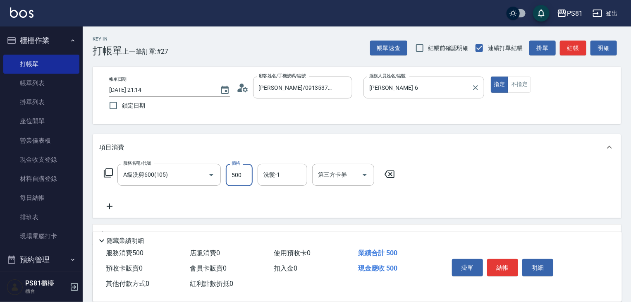
type input "500"
type input "妮可-25"
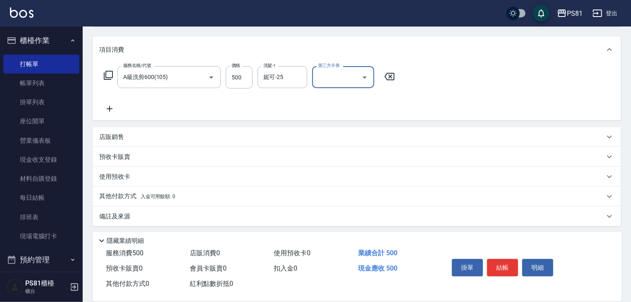
scroll to position [101, 0]
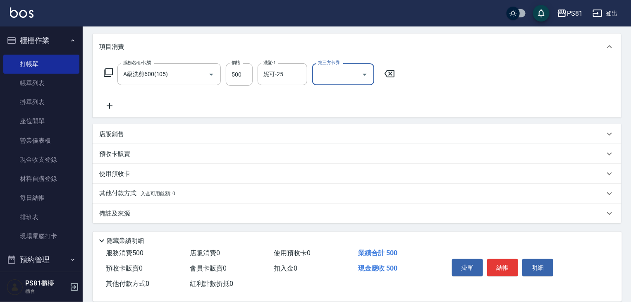
click at [220, 136] on div "店販銷售" at bounding box center [352, 134] width 506 height 9
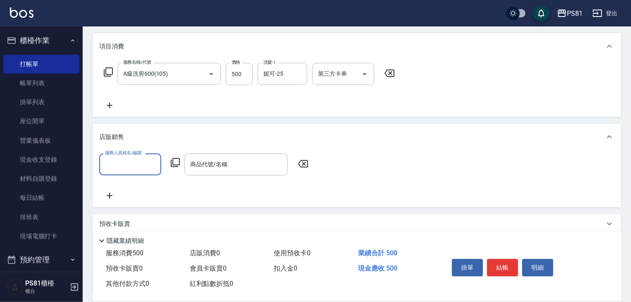
scroll to position [0, 0]
type input "丁若欣-6"
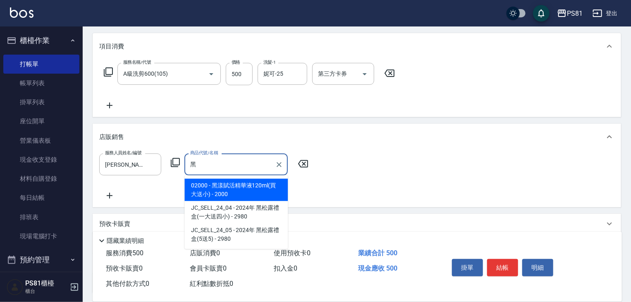
click at [207, 165] on input "黑" at bounding box center [230, 164] width 84 height 14
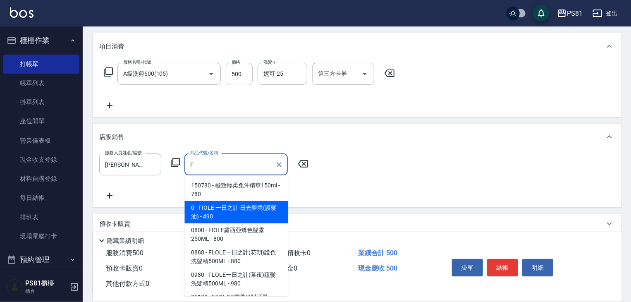
scroll to position [33, 0]
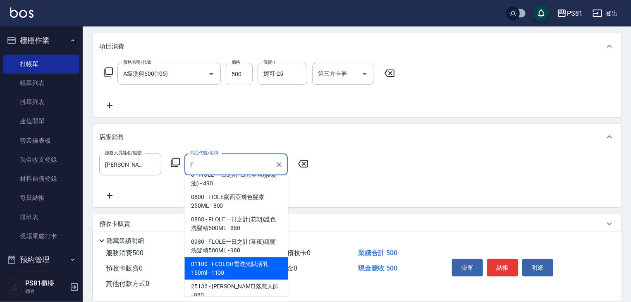
click at [265, 265] on span "01100 - FCOLOR雪透光賦活乳150ml - 1100" at bounding box center [236, 268] width 103 height 22
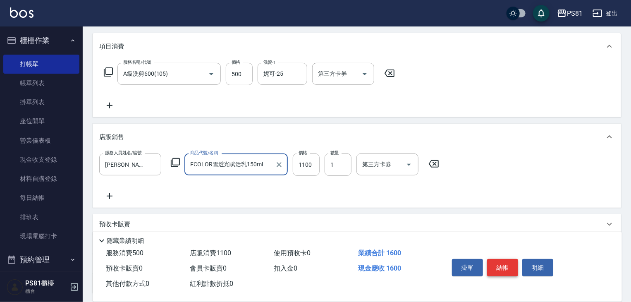
type input "FCOLOR雪透光賦活乳150ml"
click at [512, 266] on button "結帳" at bounding box center [502, 267] width 31 height 17
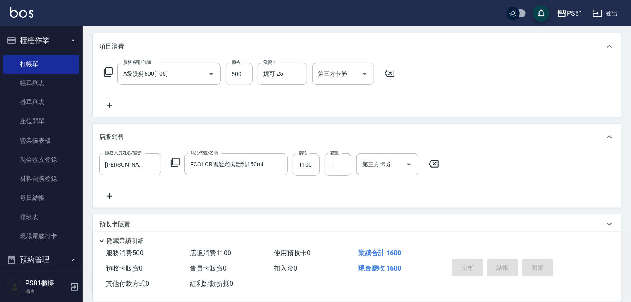
type input "2025/10/08 21:15"
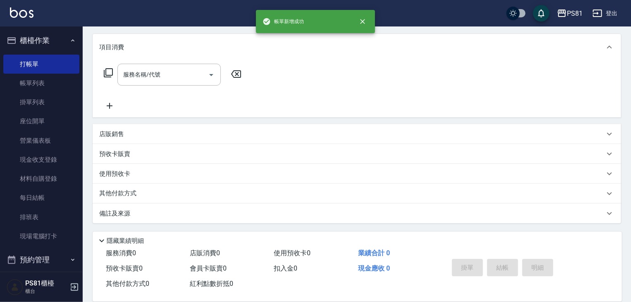
scroll to position [0, 0]
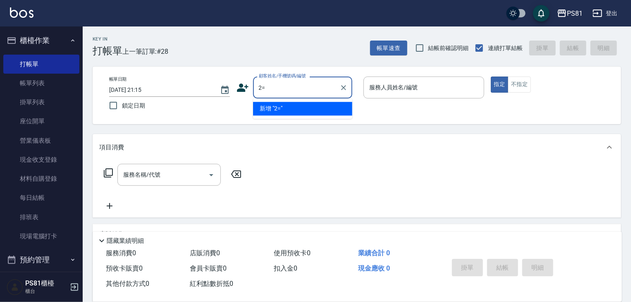
type input "2"
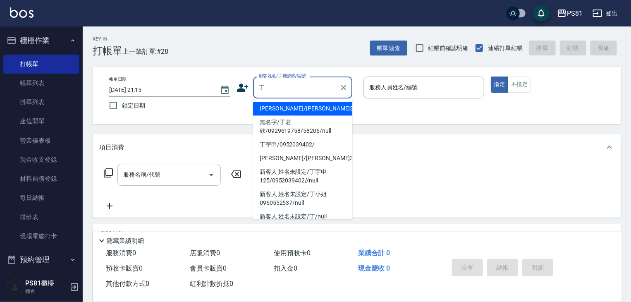
click at [295, 120] on li "無名字/丁若欣/0929619758/58206/null" at bounding box center [302, 126] width 99 height 22
type input "無名字/丁若欣/0929619758/58206/null"
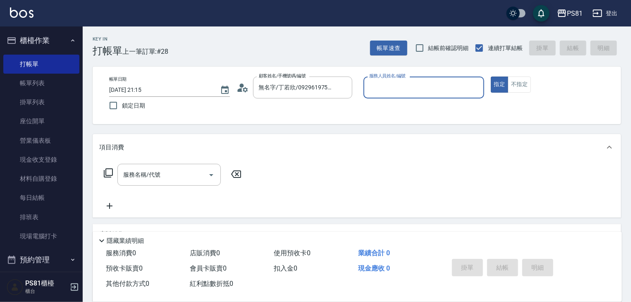
click at [295, 120] on div "帳單日期 2025/10/08 21:15 鎖定日期 顧客姓名/手機號碼/編號 無名字/丁若欣/0929619758/58206/null 顧客姓名/手機號碼…" at bounding box center [357, 96] width 529 height 58
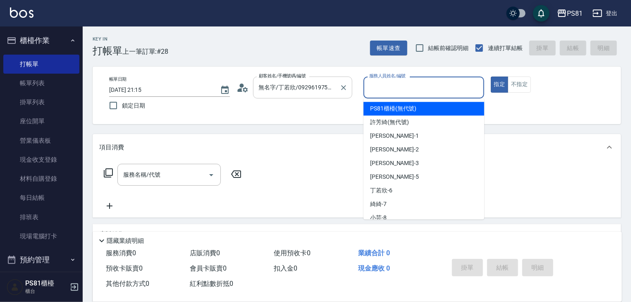
drag, startPoint x: 379, startPoint y: 94, endPoint x: 351, endPoint y: 90, distance: 28.8
click at [371, 93] on input "服務人員姓名/編號" at bounding box center [423, 87] width 113 height 14
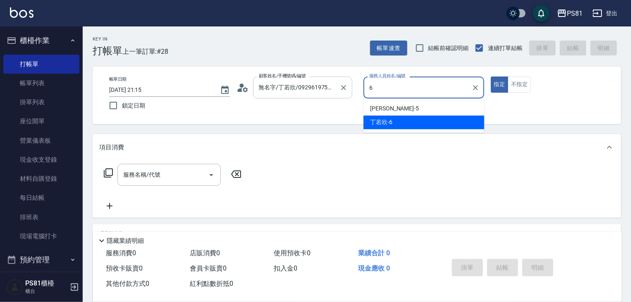
type input "丁若欣-6"
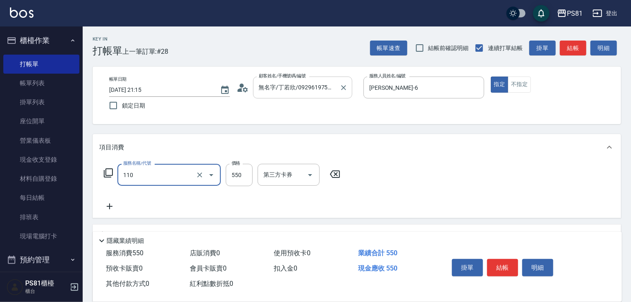
type input "去角質(抗油)(110)"
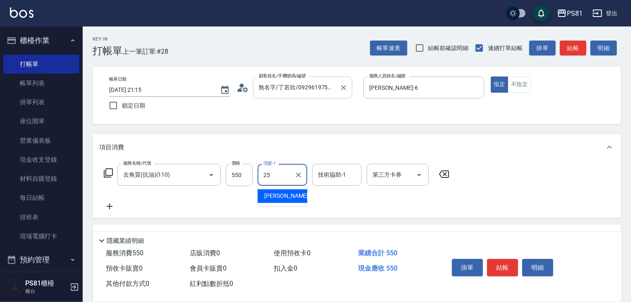
type input "妮可-25"
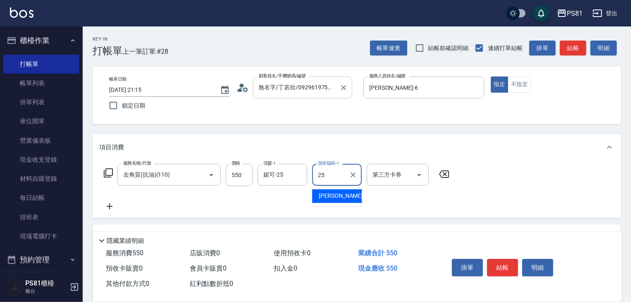
type input "妮可-25"
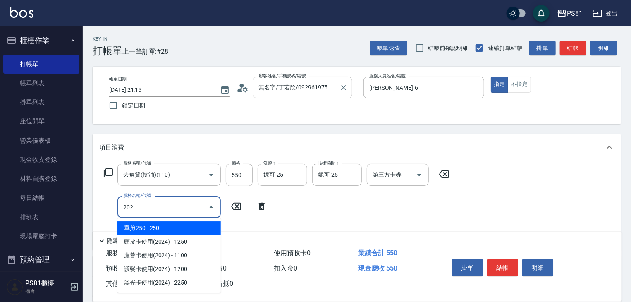
type input "單剪250(202)"
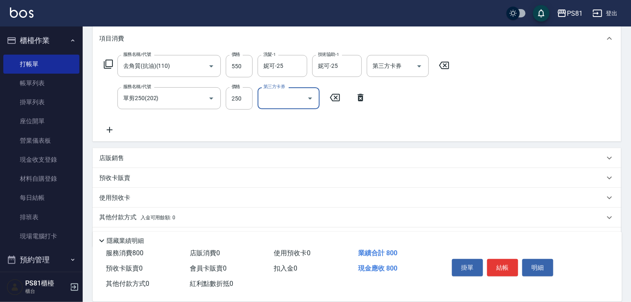
scroll to position [124, 0]
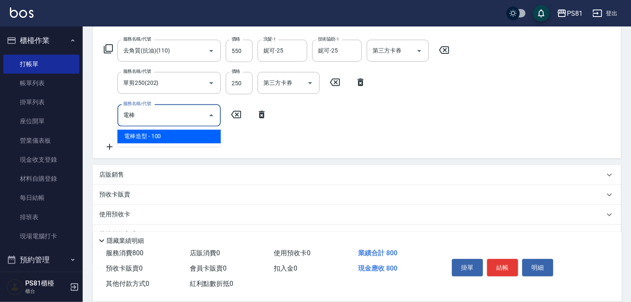
click at [205, 135] on span "電棒造型 - 100" at bounding box center [168, 137] width 103 height 14
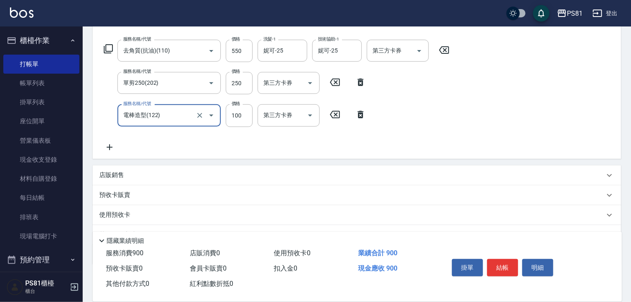
type input "電棒造型(122)"
click at [334, 117] on icon at bounding box center [335, 115] width 21 height 10
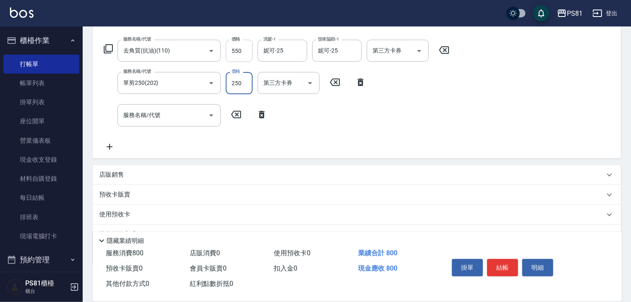
click at [231, 51] on input "550" at bounding box center [239, 51] width 27 height 22
click at [230, 50] on input "550" at bounding box center [239, 51] width 27 height 22
click at [229, 50] on input "550" at bounding box center [239, 51] width 27 height 22
click at [233, 47] on input "550" at bounding box center [239, 51] width 27 height 22
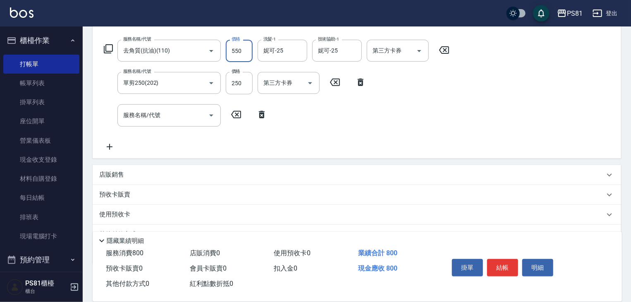
click at [233, 47] on input "550" at bounding box center [239, 51] width 27 height 22
click at [252, 48] on input "7500" at bounding box center [239, 51] width 27 height 22
click at [252, 49] on input "7500" at bounding box center [239, 51] width 27 height 22
click at [250, 49] on input "7500" at bounding box center [239, 51] width 27 height 22
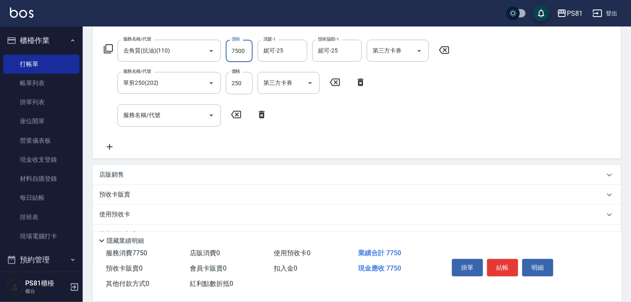
click at [250, 49] on input "7500" at bounding box center [239, 51] width 27 height 22
click at [246, 56] on input "7500" at bounding box center [239, 51] width 27 height 22
type input "750"
click at [496, 264] on button "結帳" at bounding box center [502, 267] width 31 height 17
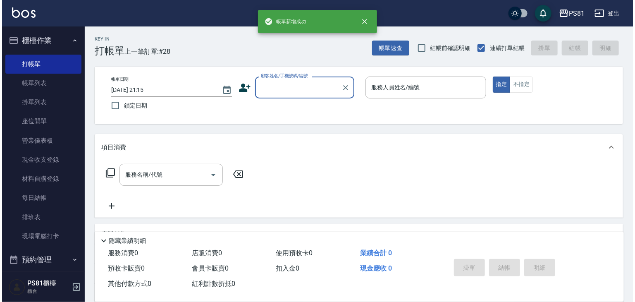
scroll to position [0, 0]
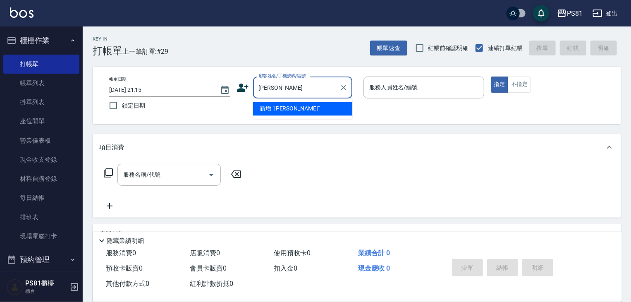
click at [288, 106] on li "新增 "盧雨雨"" at bounding box center [302, 109] width 99 height 14
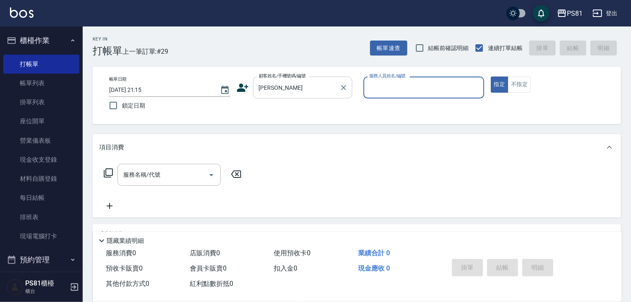
click at [288, 90] on input "盧雨雨" at bounding box center [296, 87] width 79 height 14
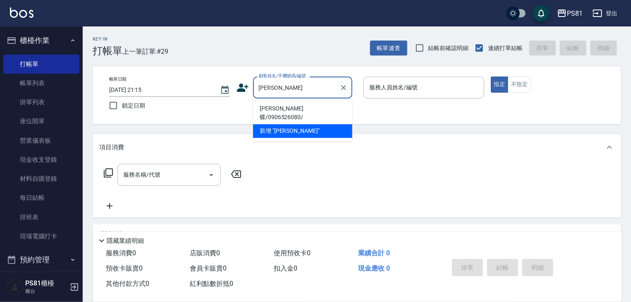
click at [279, 108] on li "盧雨蝶/0906526080/" at bounding box center [302, 113] width 99 height 22
type input "盧雨蝶/0906526080/"
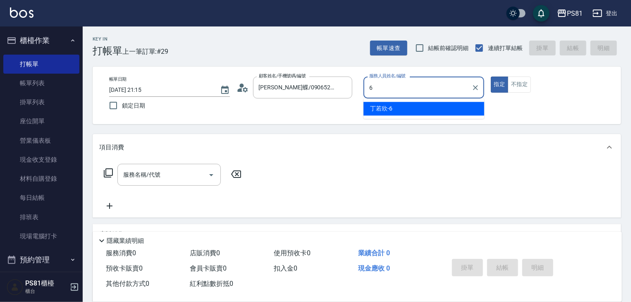
type input "丁若欣-6"
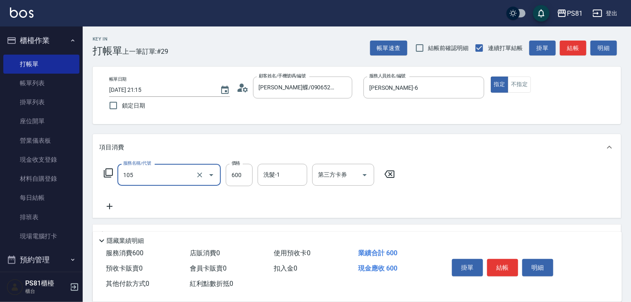
type input "A級洗剪600(105)"
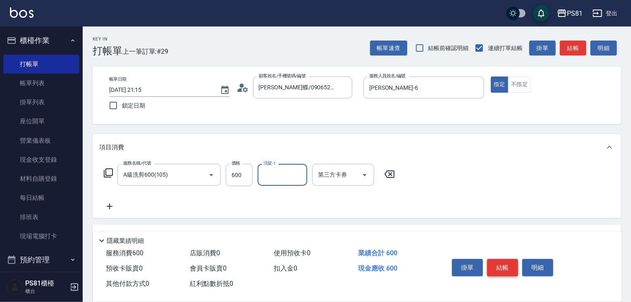
click at [498, 266] on button "結帳" at bounding box center [502, 267] width 31 height 17
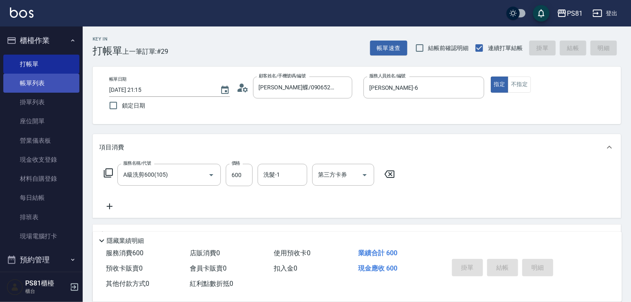
type input "2025/10/08 21:16"
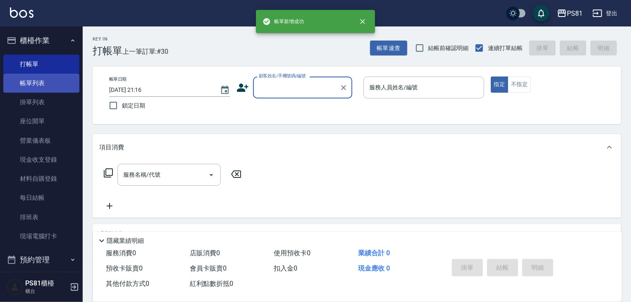
click at [40, 86] on link "帳單列表" at bounding box center [41, 83] width 76 height 19
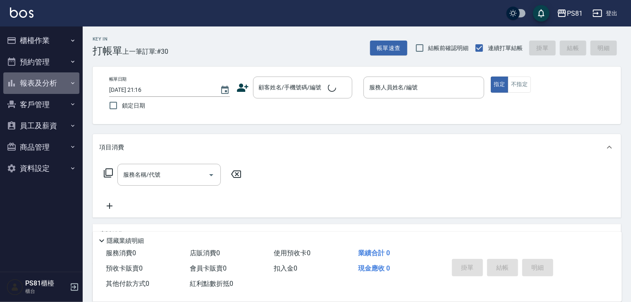
click at [59, 84] on button "報表及分析" at bounding box center [41, 83] width 76 height 22
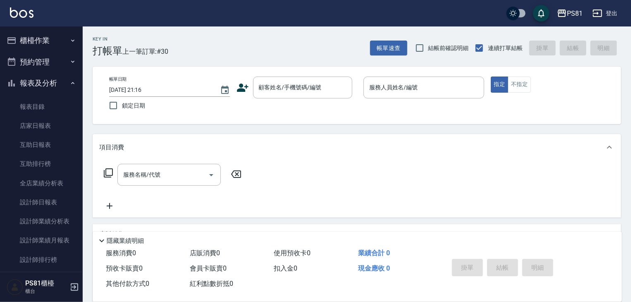
click at [52, 44] on button "櫃檯作業" at bounding box center [41, 41] width 76 height 22
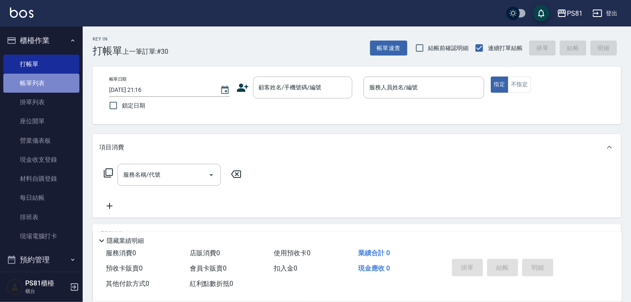
click at [48, 80] on link "帳單列表" at bounding box center [41, 83] width 76 height 19
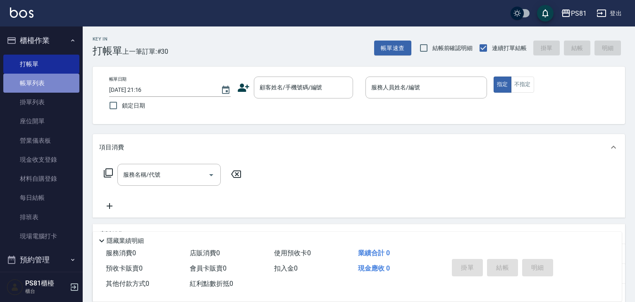
click at [48, 80] on link "帳單列表" at bounding box center [41, 83] width 76 height 19
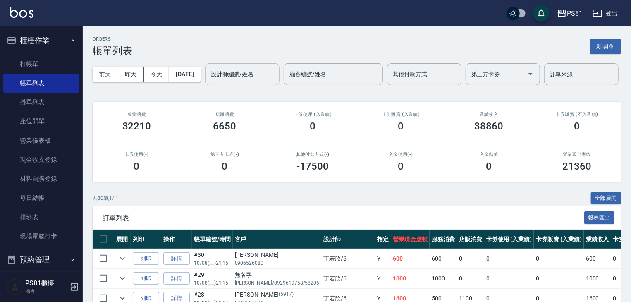
click at [209, 82] on input "設計師編號/姓名" at bounding box center [242, 74] width 67 height 14
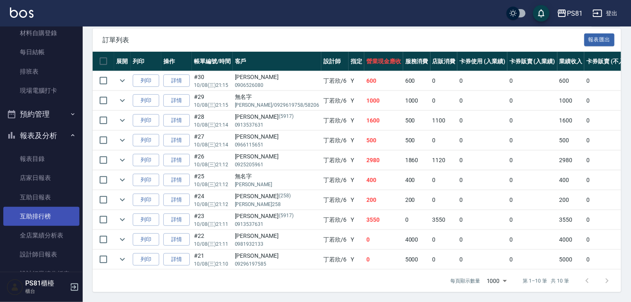
scroll to position [165, 0]
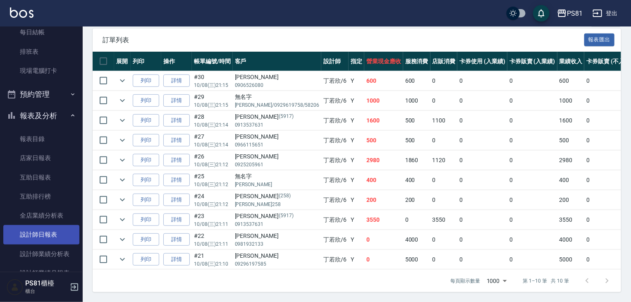
type input "丁若欣-6"
click at [60, 235] on link "設計師日報表" at bounding box center [41, 234] width 76 height 19
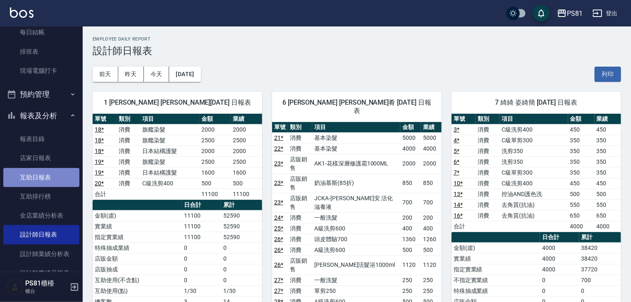
click at [52, 176] on link "互助日報表" at bounding box center [41, 177] width 76 height 19
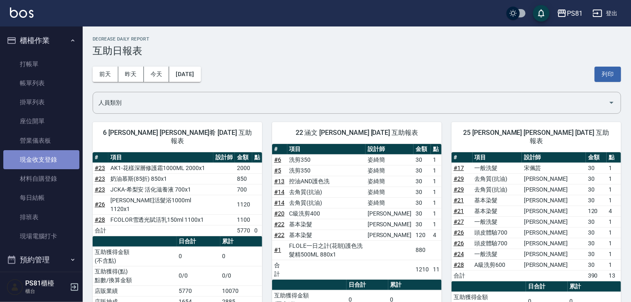
click at [63, 164] on link "現金收支登錄" at bounding box center [41, 159] width 76 height 19
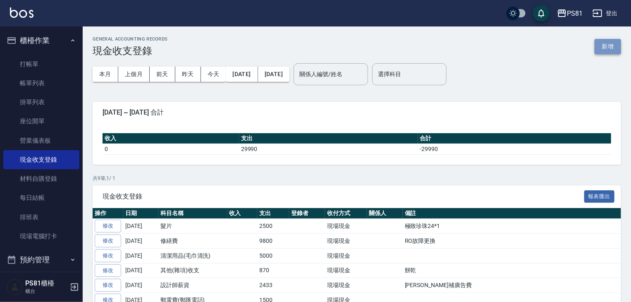
click at [611, 42] on button "新增" at bounding box center [608, 46] width 26 height 15
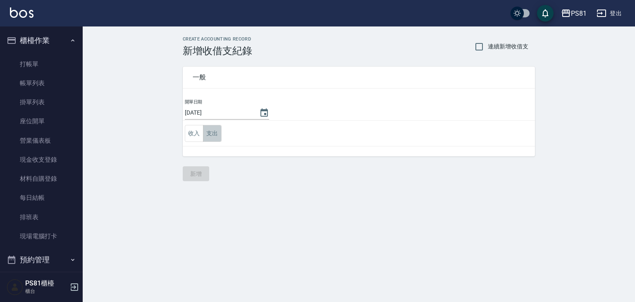
click at [207, 133] on button "支出" at bounding box center [212, 133] width 19 height 17
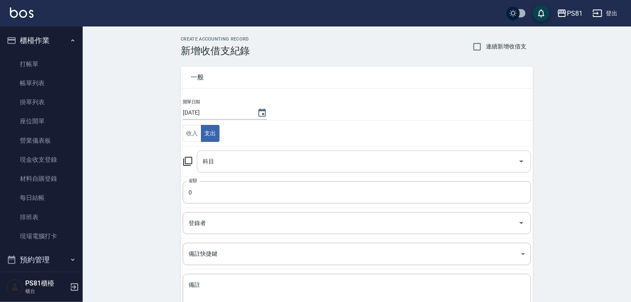
click at [242, 161] on input "科目" at bounding box center [358, 161] width 314 height 14
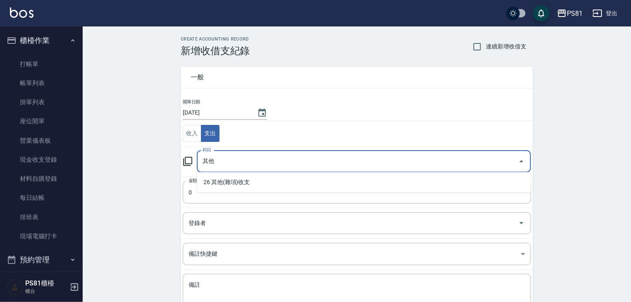
click at [243, 180] on li "26 其他(雜項)收支" at bounding box center [364, 182] width 334 height 14
type input "26 其他(雜項)收支"
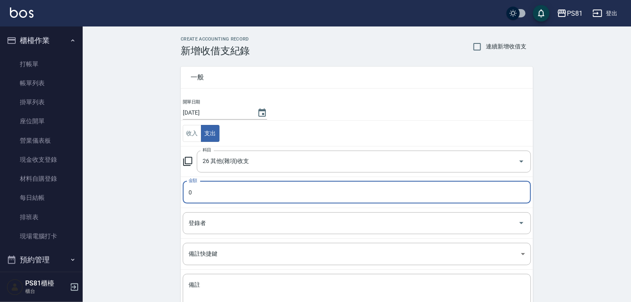
click at [229, 194] on input "0" at bounding box center [357, 192] width 348 height 22
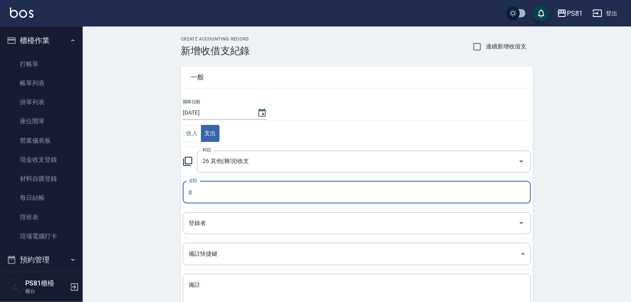
click at [229, 194] on input "0" at bounding box center [357, 192] width 348 height 22
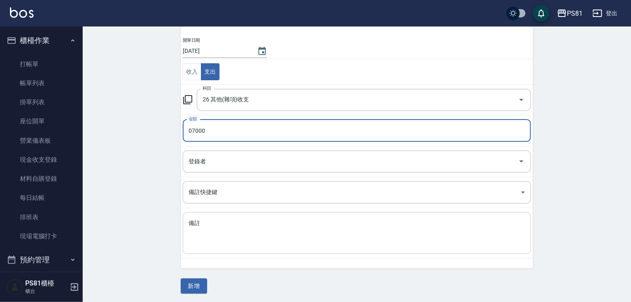
scroll to position [62, 0]
type input "07000"
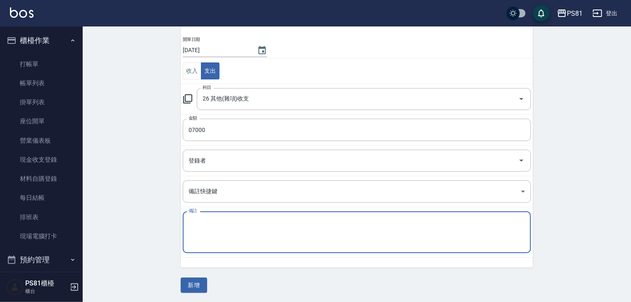
click at [249, 227] on textarea "備註" at bounding box center [357, 232] width 337 height 28
type textarea "D"
type textarea "ㄊ"
type textarea "約"
click at [238, 225] on textarea "備註" at bounding box center [357, 232] width 337 height 28
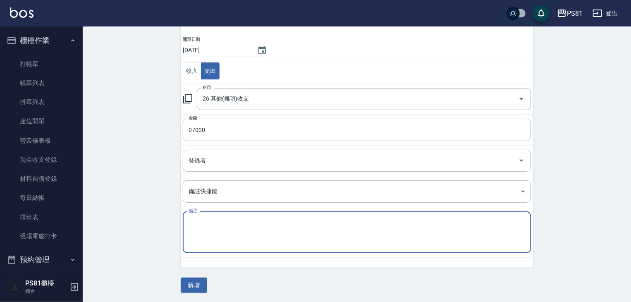
drag, startPoint x: 238, startPoint y: 225, endPoint x: 226, endPoint y: 221, distance: 13.1
click at [237, 225] on textarea "備註" at bounding box center [357, 232] width 337 height 28
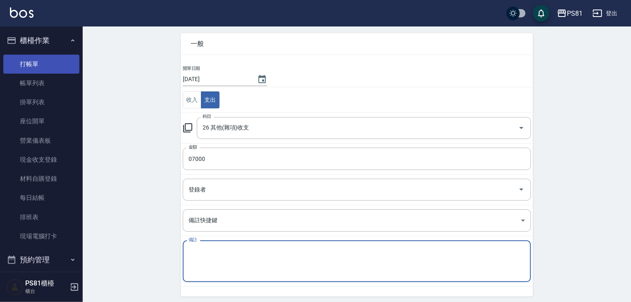
scroll to position [0, 0]
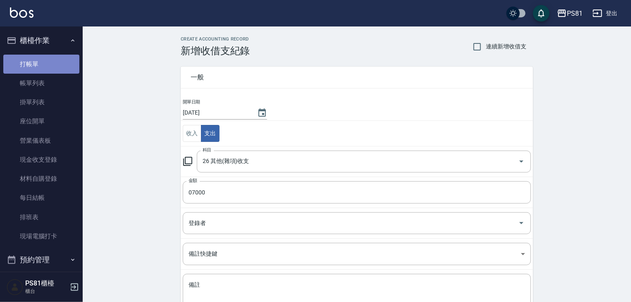
click at [47, 68] on link "打帳單" at bounding box center [41, 64] width 76 height 19
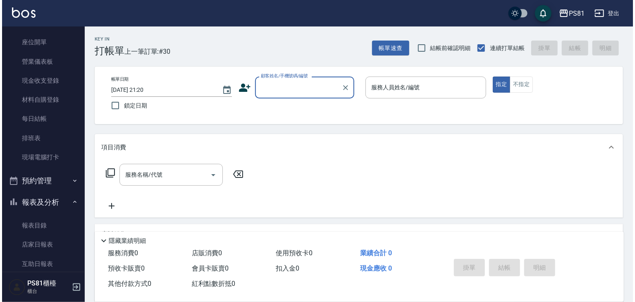
scroll to position [83, 0]
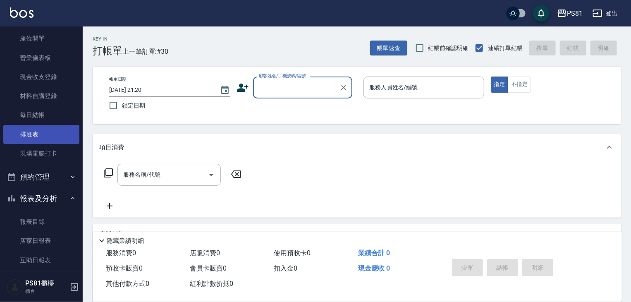
click at [36, 136] on link "排班表" at bounding box center [41, 134] width 76 height 19
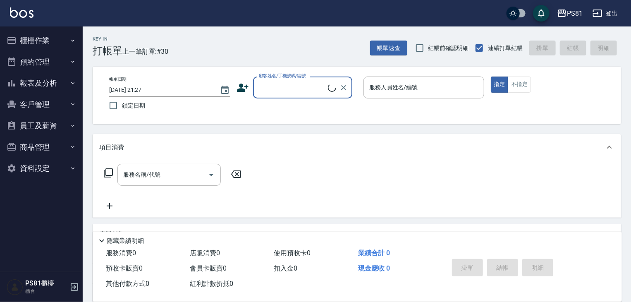
click at [52, 36] on button "櫃檯作業" at bounding box center [41, 41] width 76 height 22
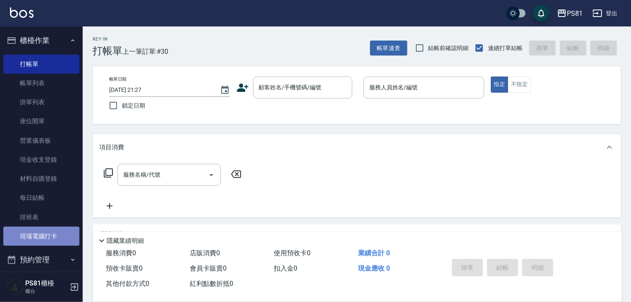
click at [51, 239] on link "現場電腦打卡" at bounding box center [41, 236] width 76 height 19
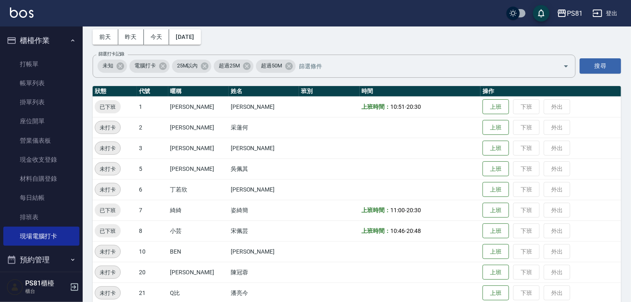
scroll to position [124, 0]
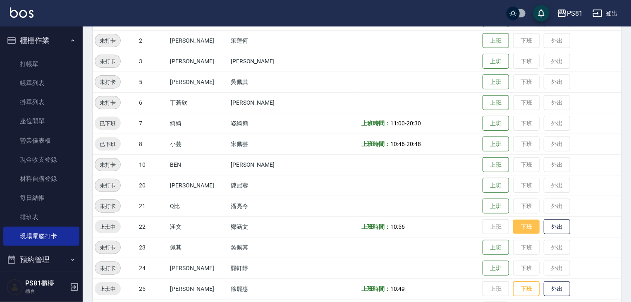
click at [517, 225] on button "下班" at bounding box center [526, 227] width 26 height 14
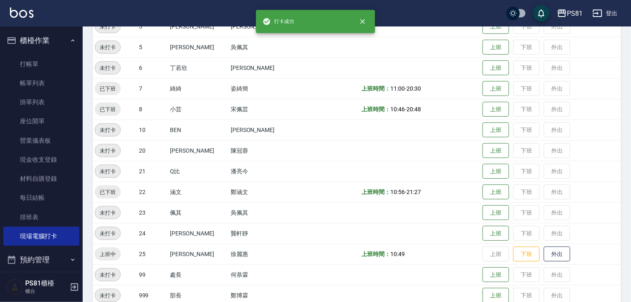
scroll to position [207, 0]
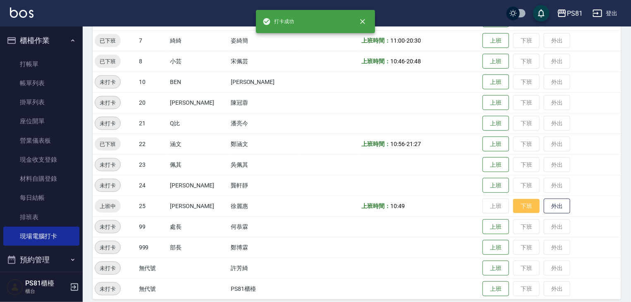
click at [520, 206] on button "下班" at bounding box center [526, 206] width 26 height 14
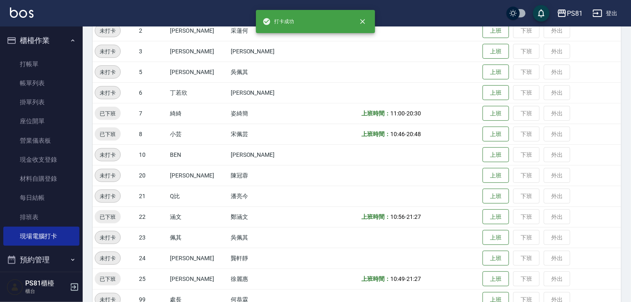
scroll to position [83, 0]
